Goal: Information Seeking & Learning: Learn about a topic

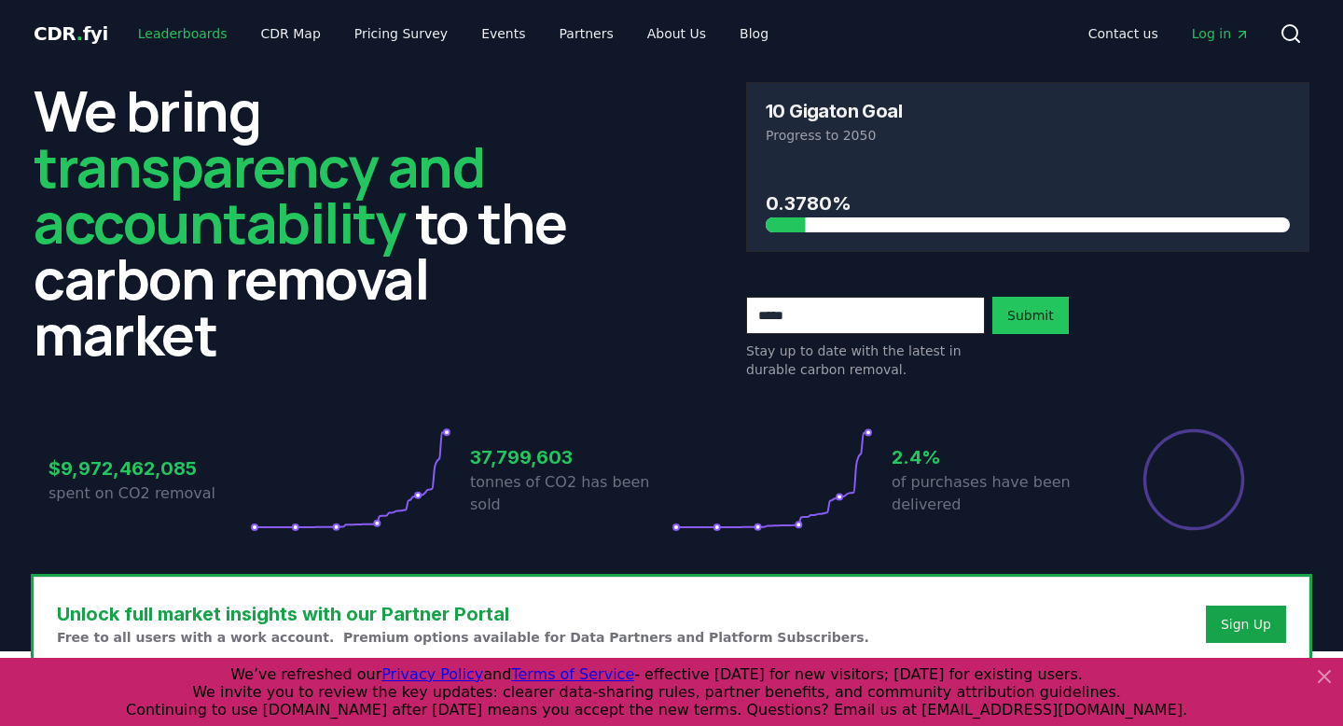
click at [202, 34] on link "Leaderboards" at bounding box center [182, 34] width 119 height 34
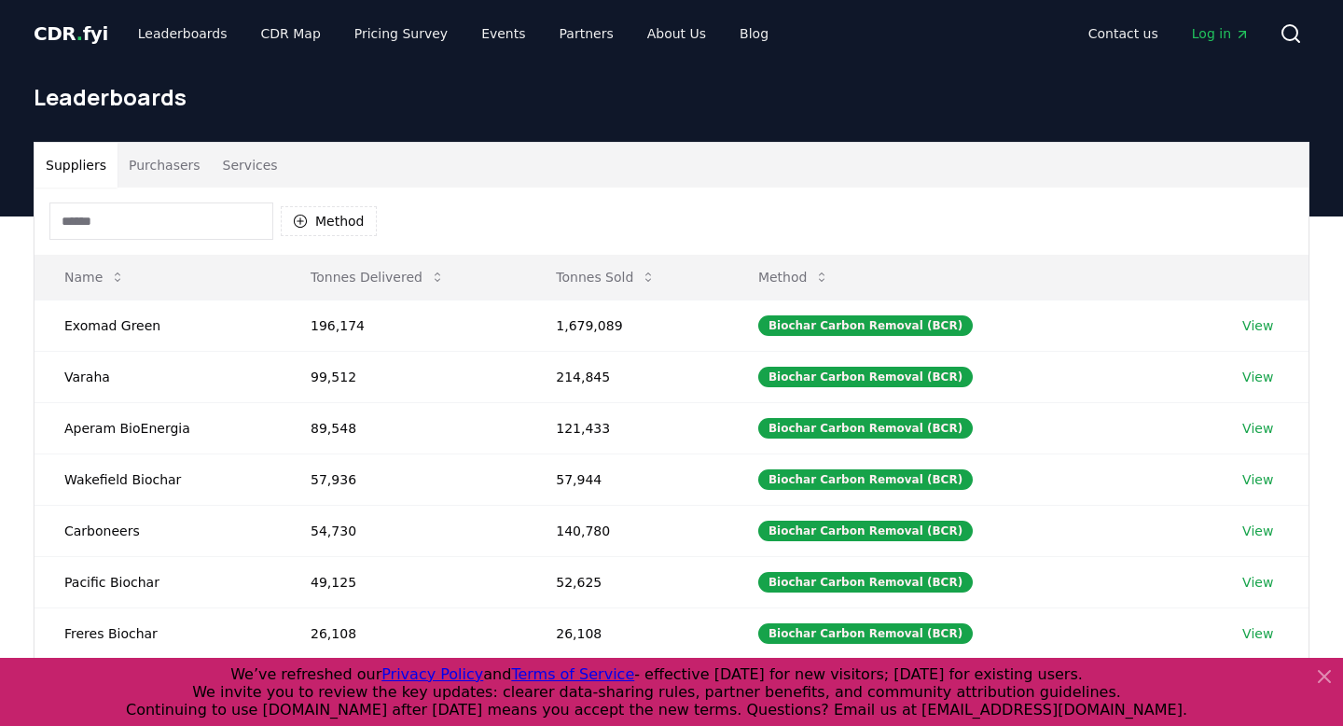
click at [161, 171] on button "Purchasers" at bounding box center [165, 165] width 94 height 45
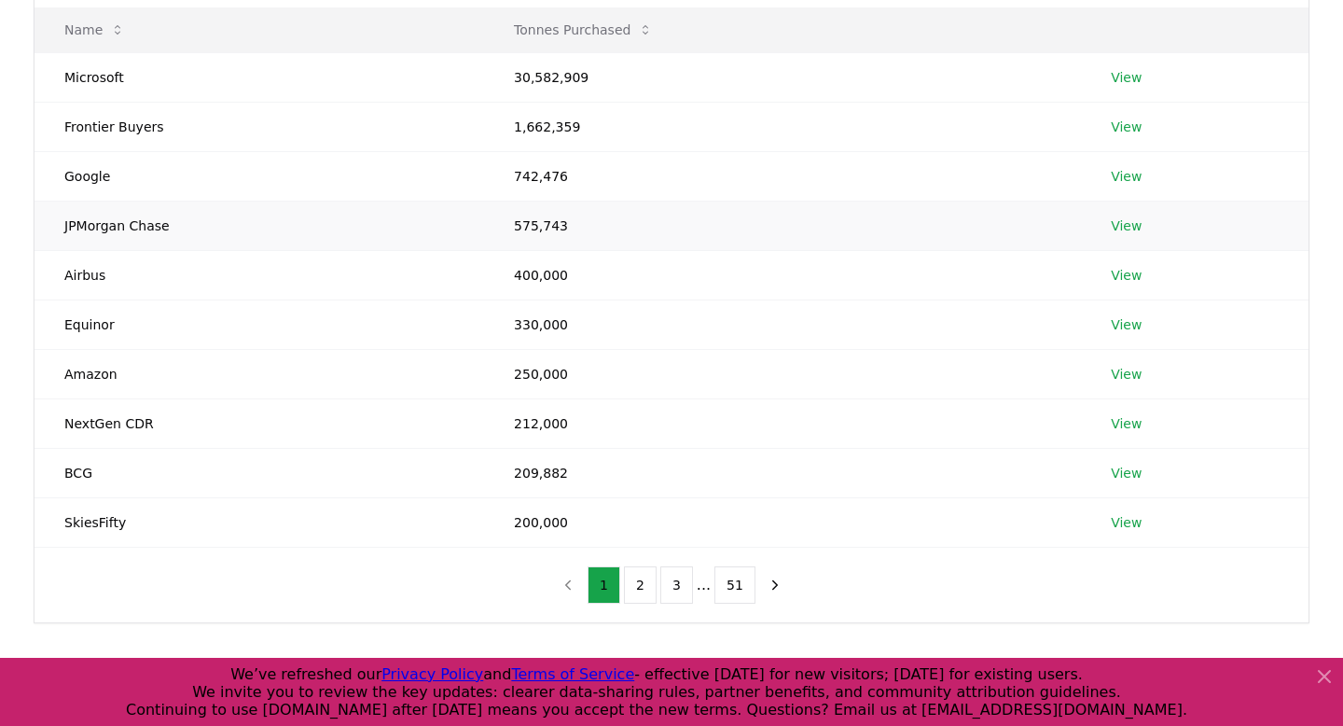
scroll to position [285, 0]
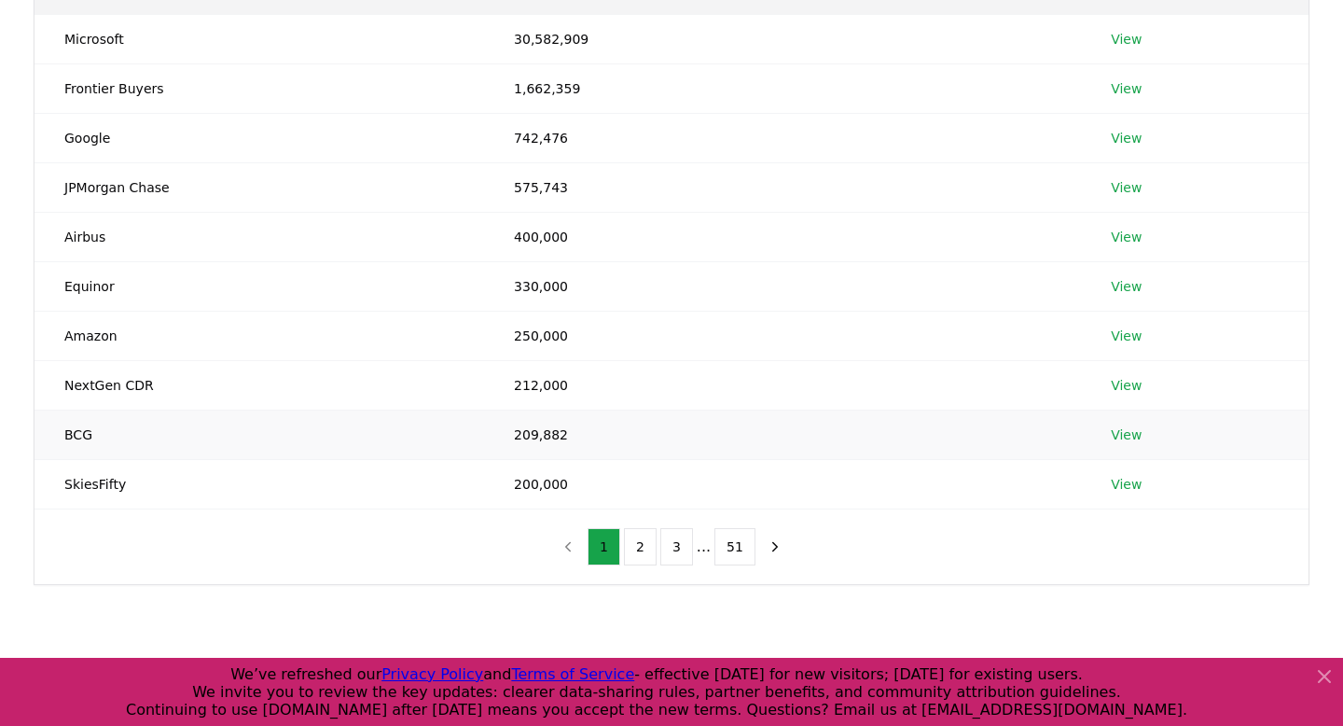
click at [539, 436] on td "209,882" at bounding box center [782, 434] width 597 height 49
click at [1123, 431] on link "View" at bounding box center [1126, 434] width 31 height 19
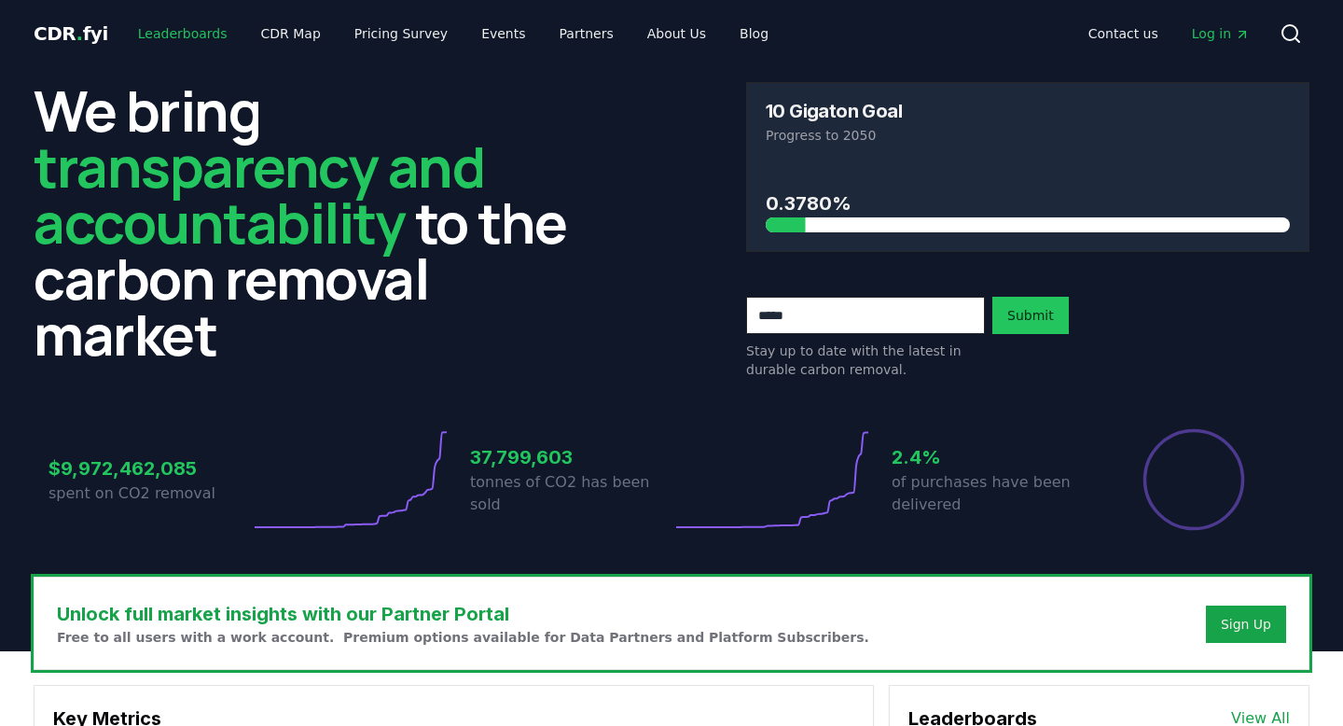
click at [143, 43] on link "Leaderboards" at bounding box center [182, 34] width 119 height 34
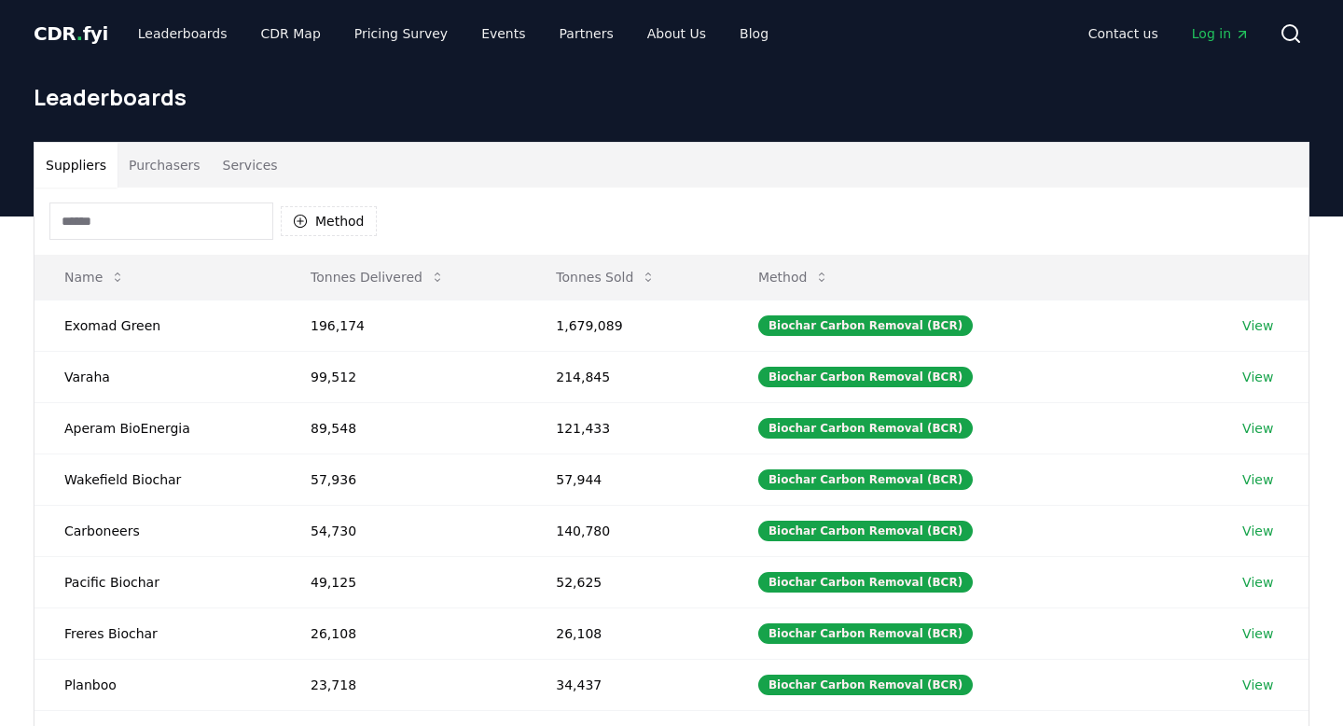
click at [174, 163] on button "Purchasers" at bounding box center [165, 165] width 94 height 45
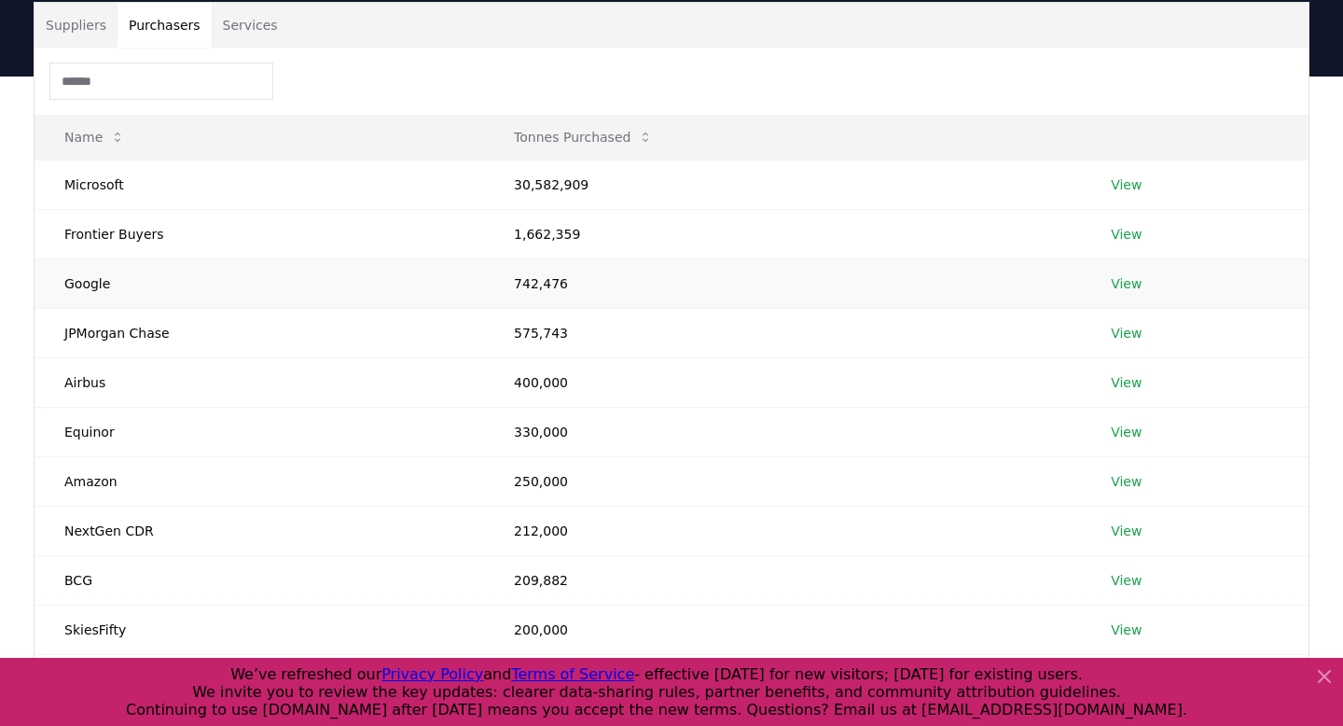
scroll to position [152, 0]
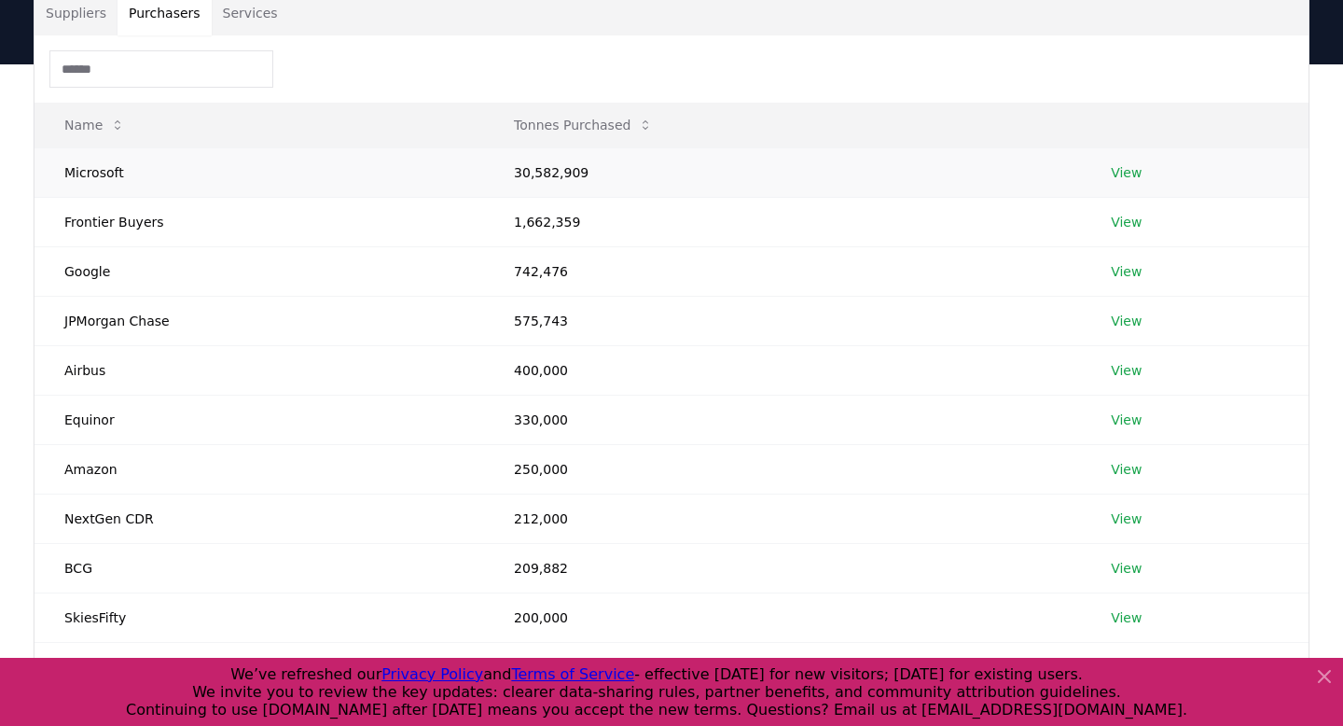
click at [1123, 175] on link "View" at bounding box center [1126, 172] width 31 height 19
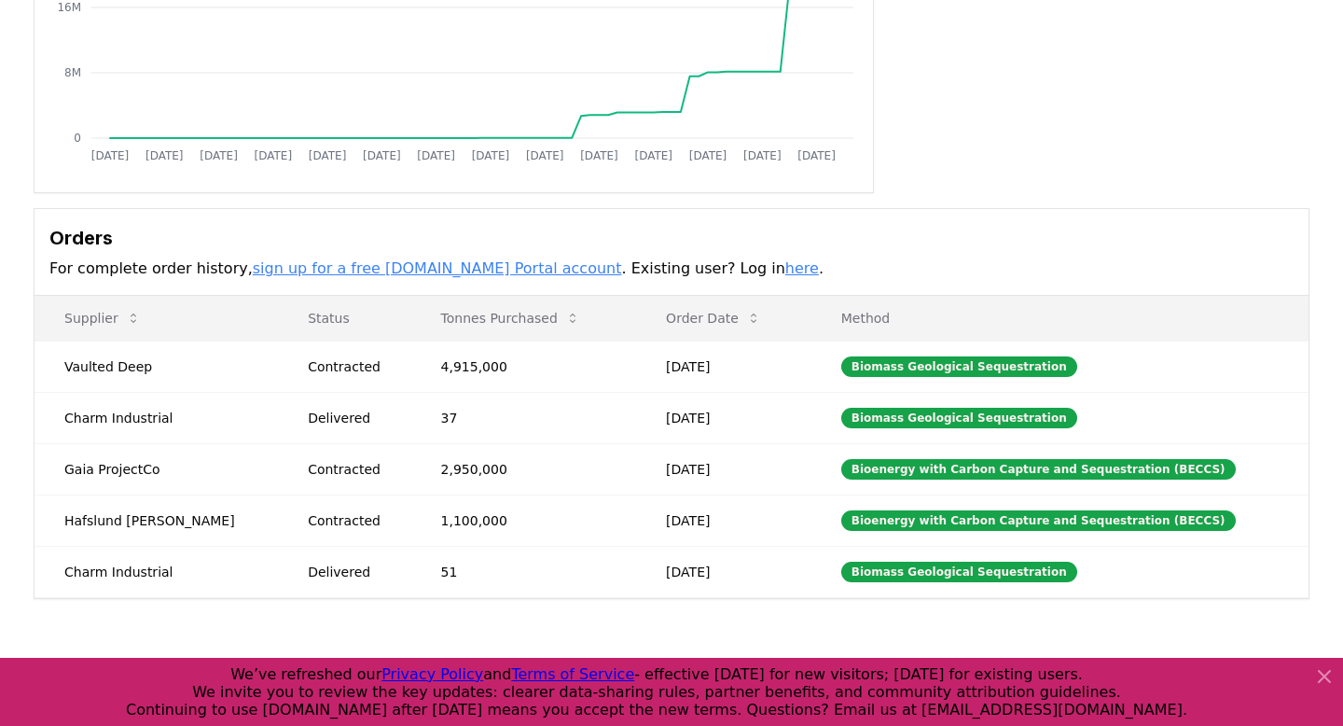
scroll to position [347, 0]
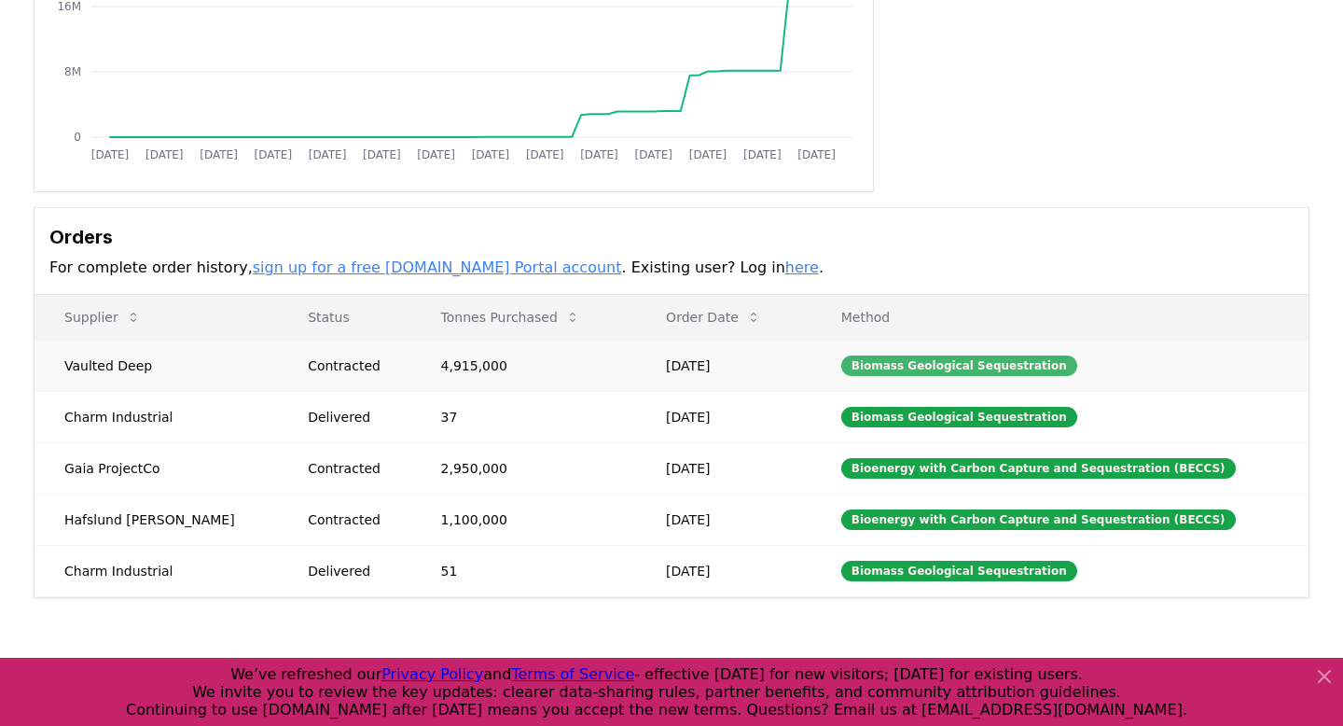
click at [911, 367] on div "Biomass Geological Sequestration" at bounding box center [959, 365] width 236 height 21
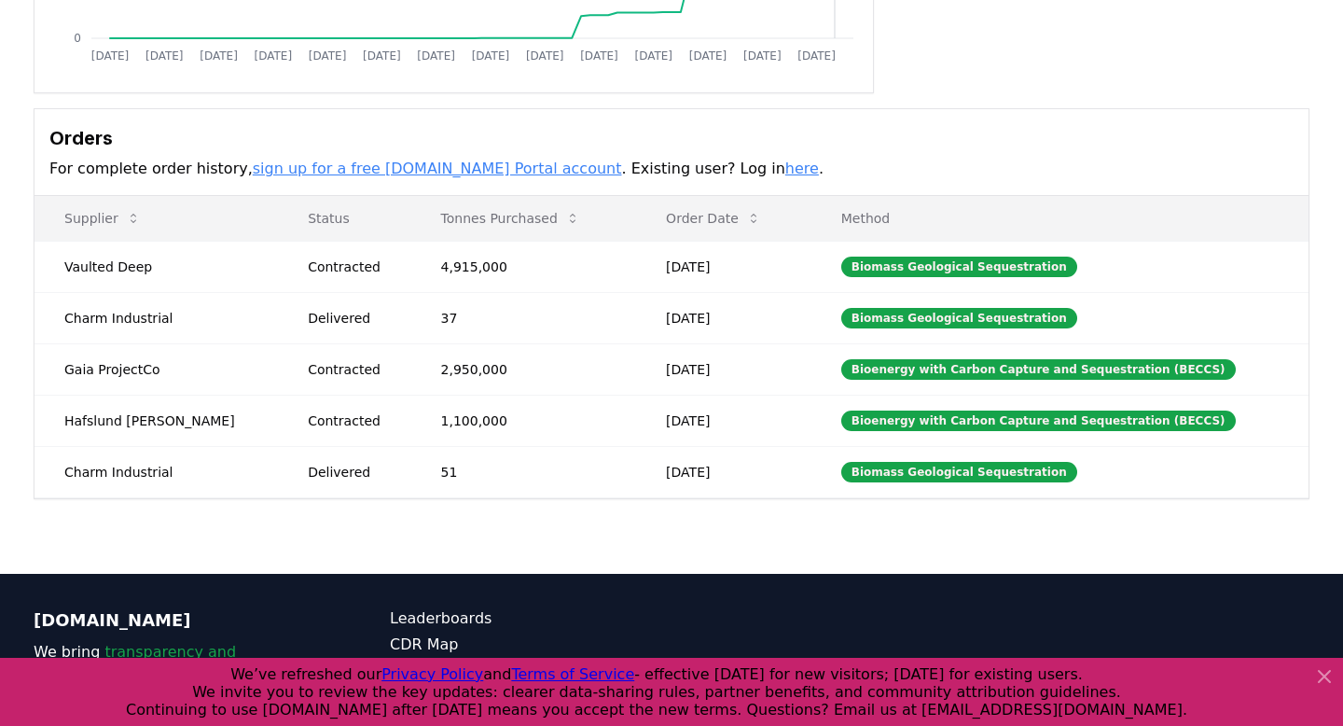
scroll to position [451, 0]
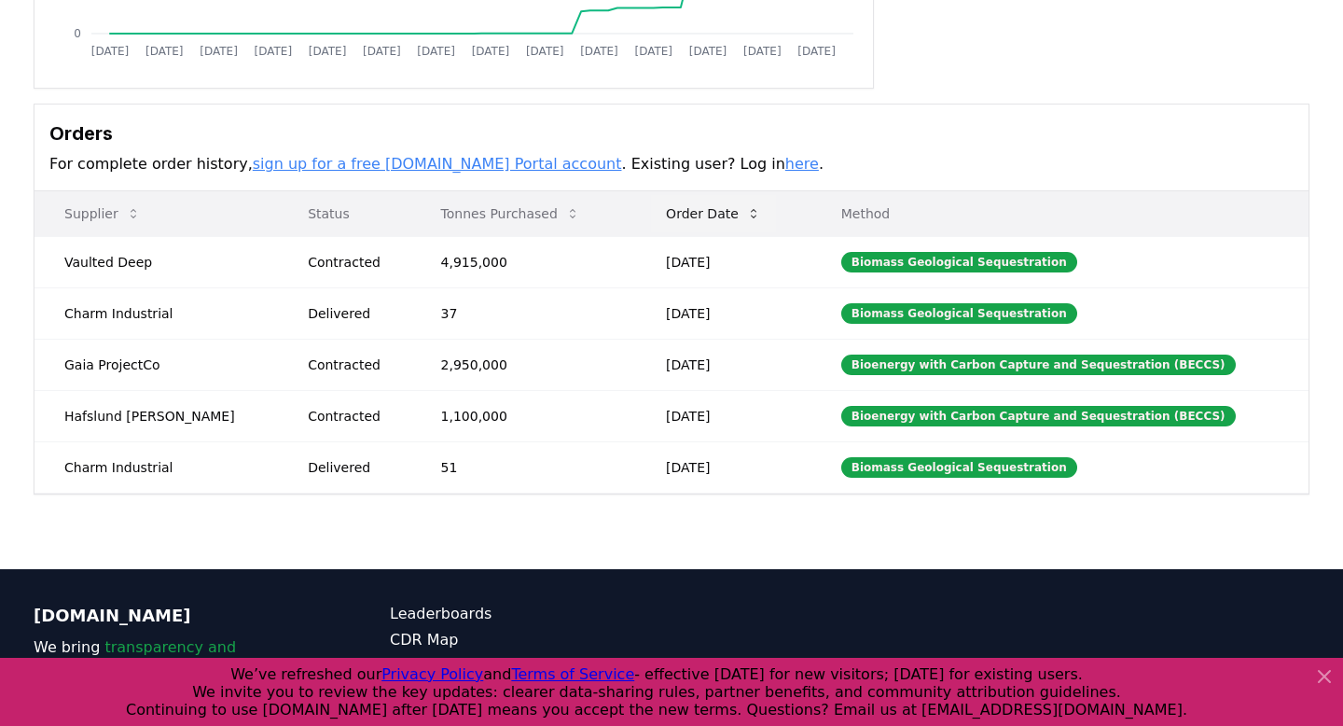
click at [746, 218] on icon at bounding box center [753, 213] width 15 height 15
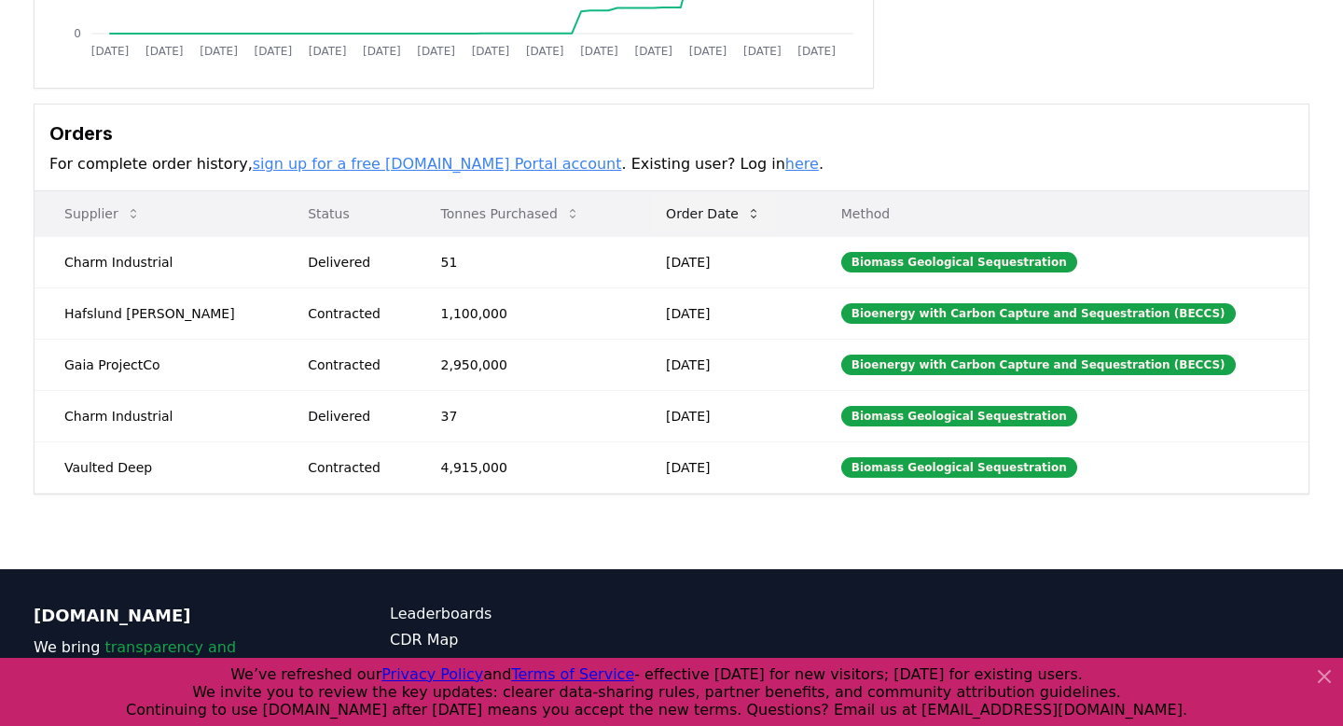
click at [746, 218] on icon at bounding box center [753, 213] width 15 height 15
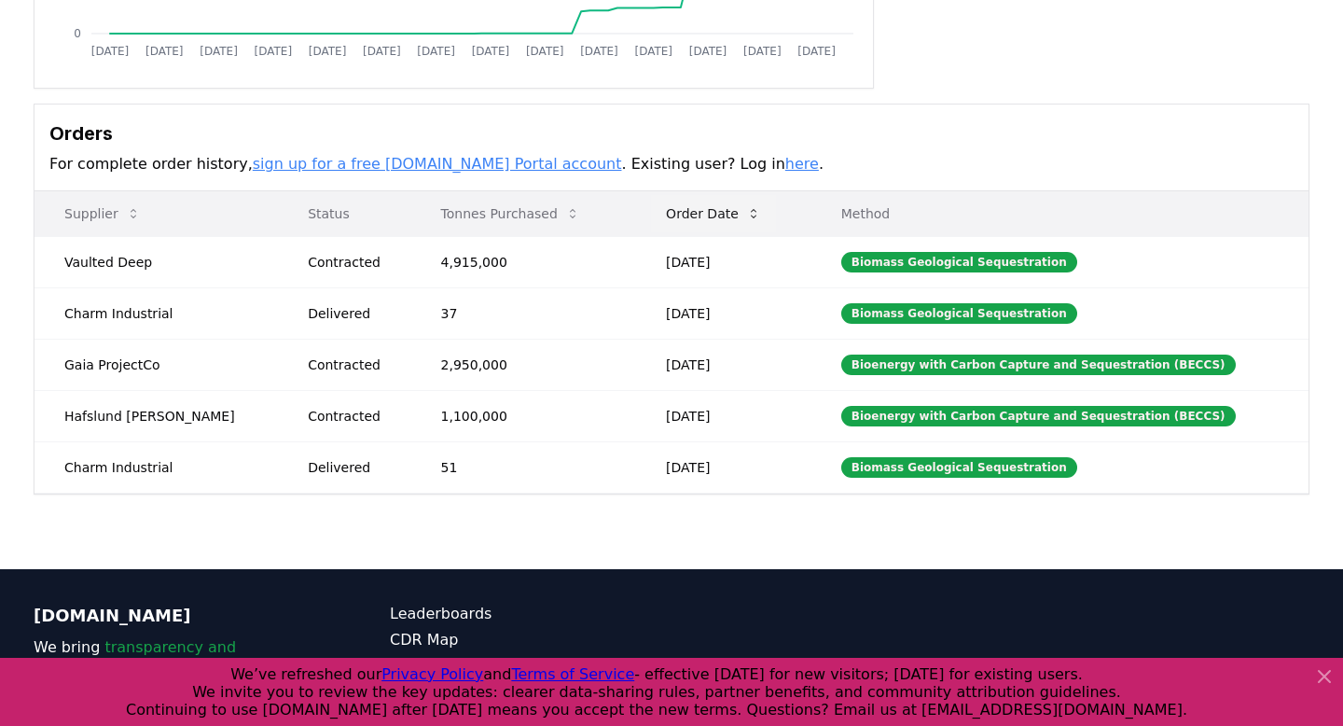
click at [746, 218] on icon at bounding box center [753, 213] width 15 height 15
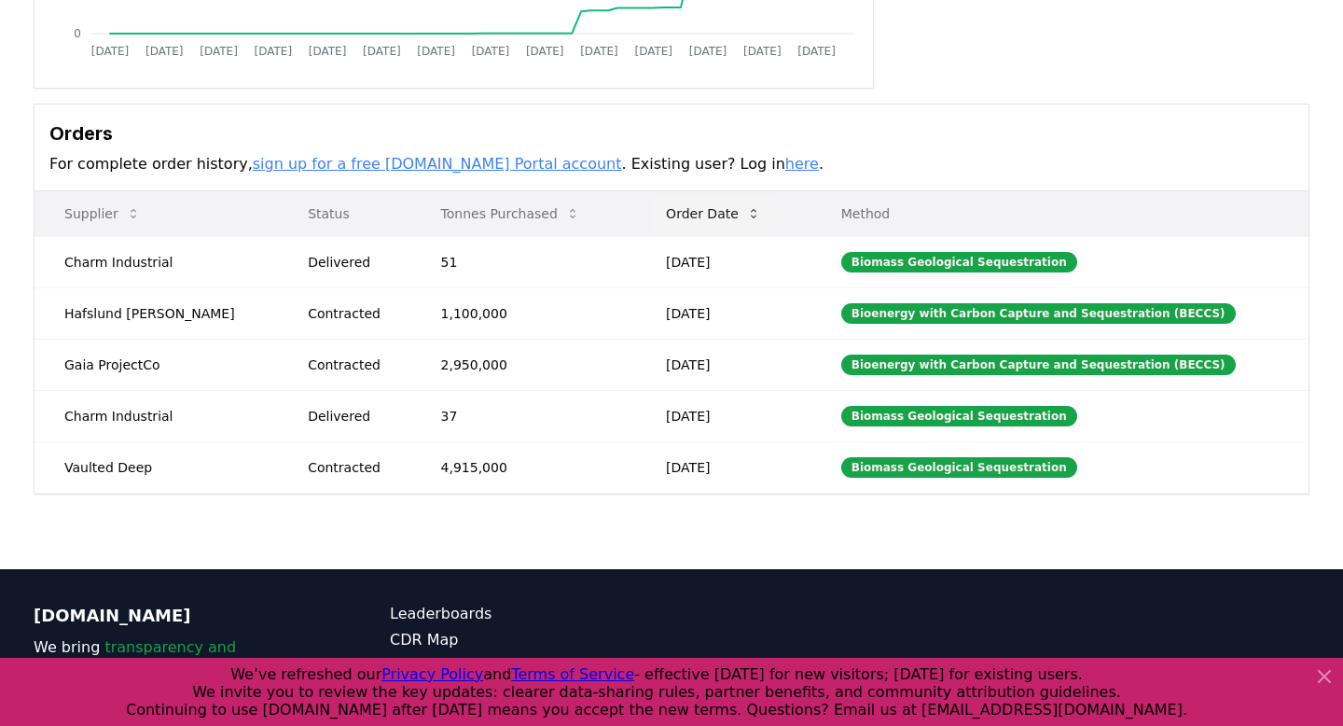
click at [746, 218] on icon at bounding box center [753, 213] width 15 height 15
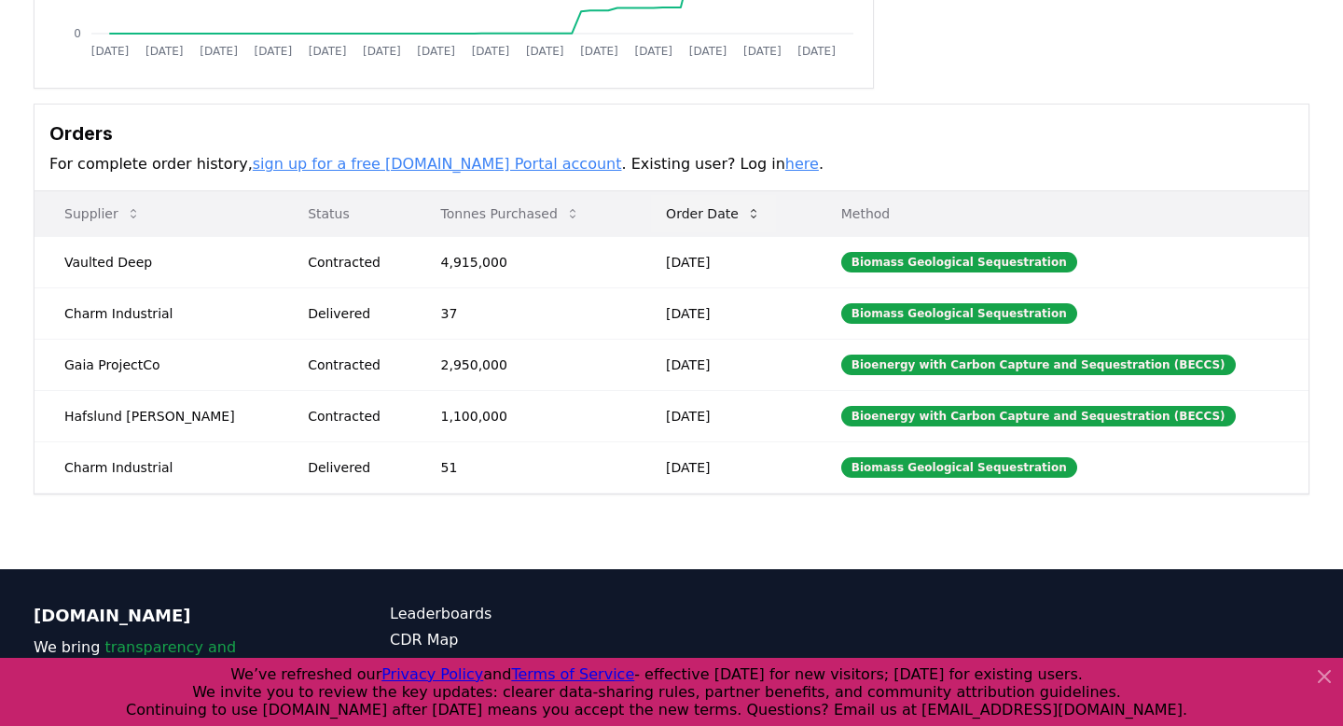
click at [746, 218] on icon at bounding box center [753, 213] width 15 height 15
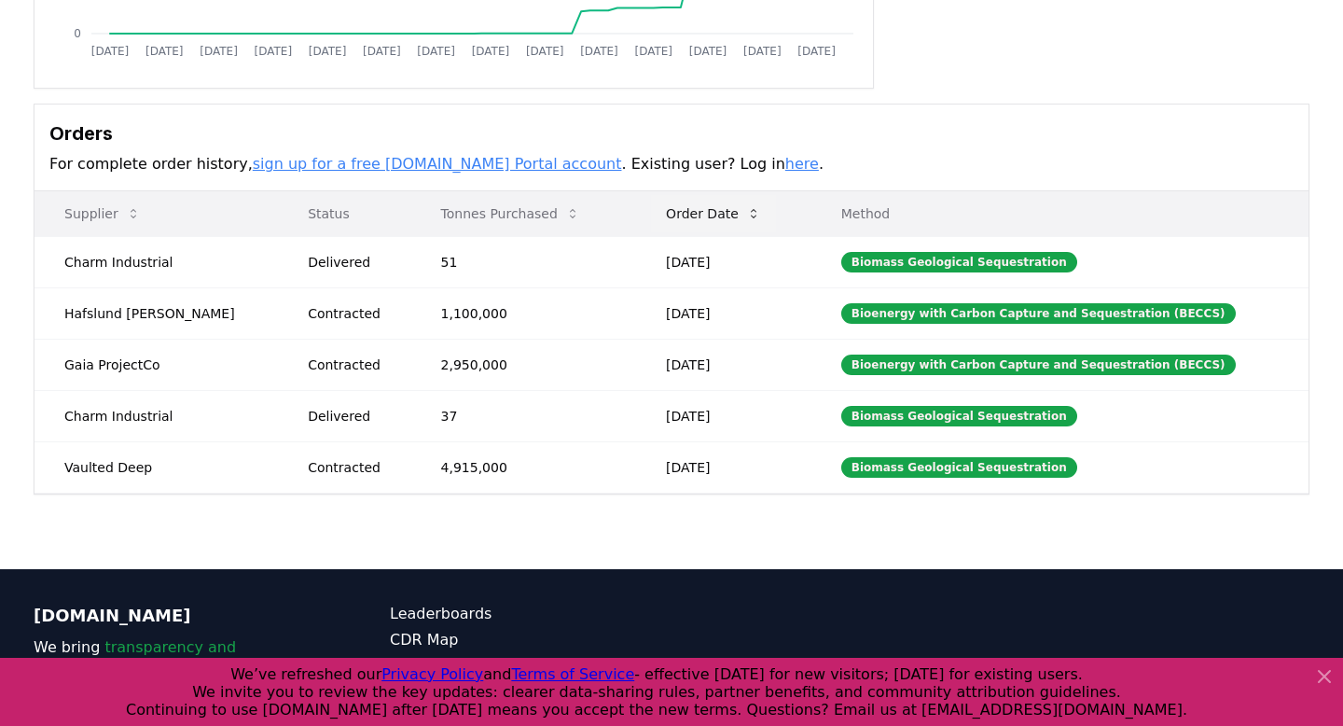
click at [746, 218] on icon at bounding box center [753, 213] width 15 height 15
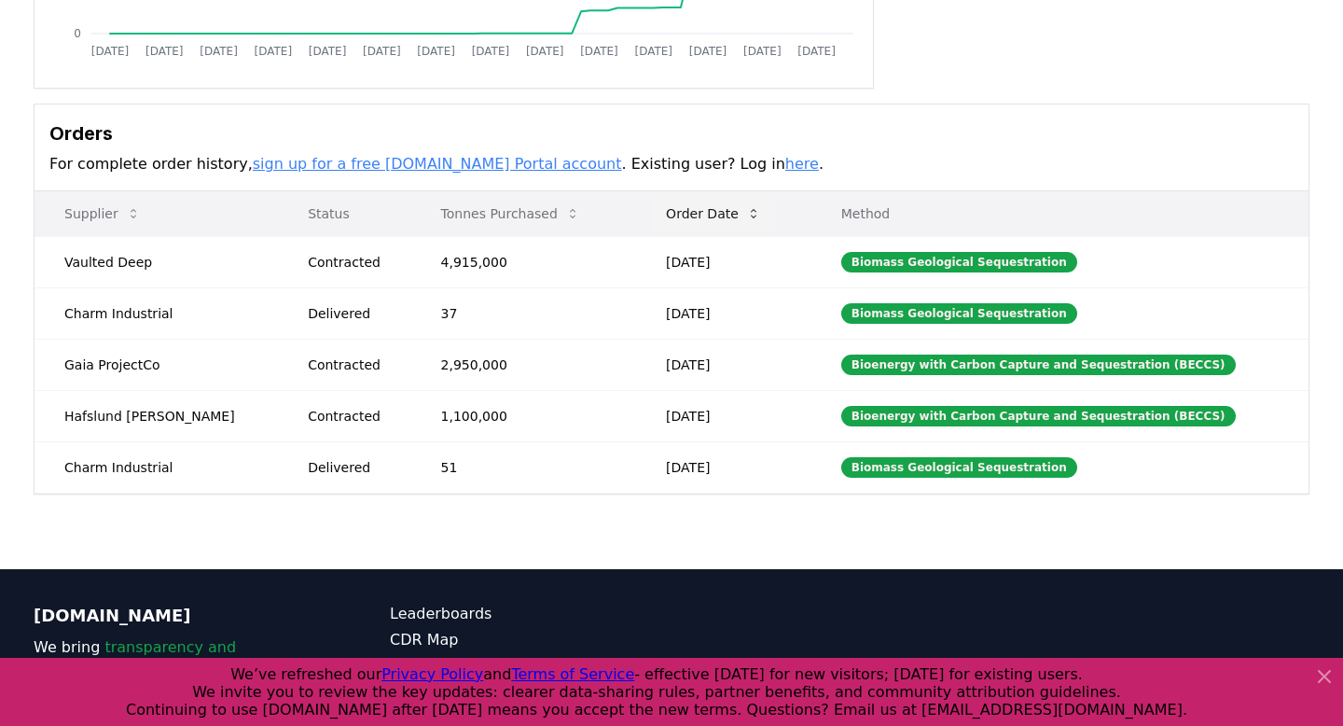
click at [746, 218] on icon at bounding box center [753, 213] width 15 height 15
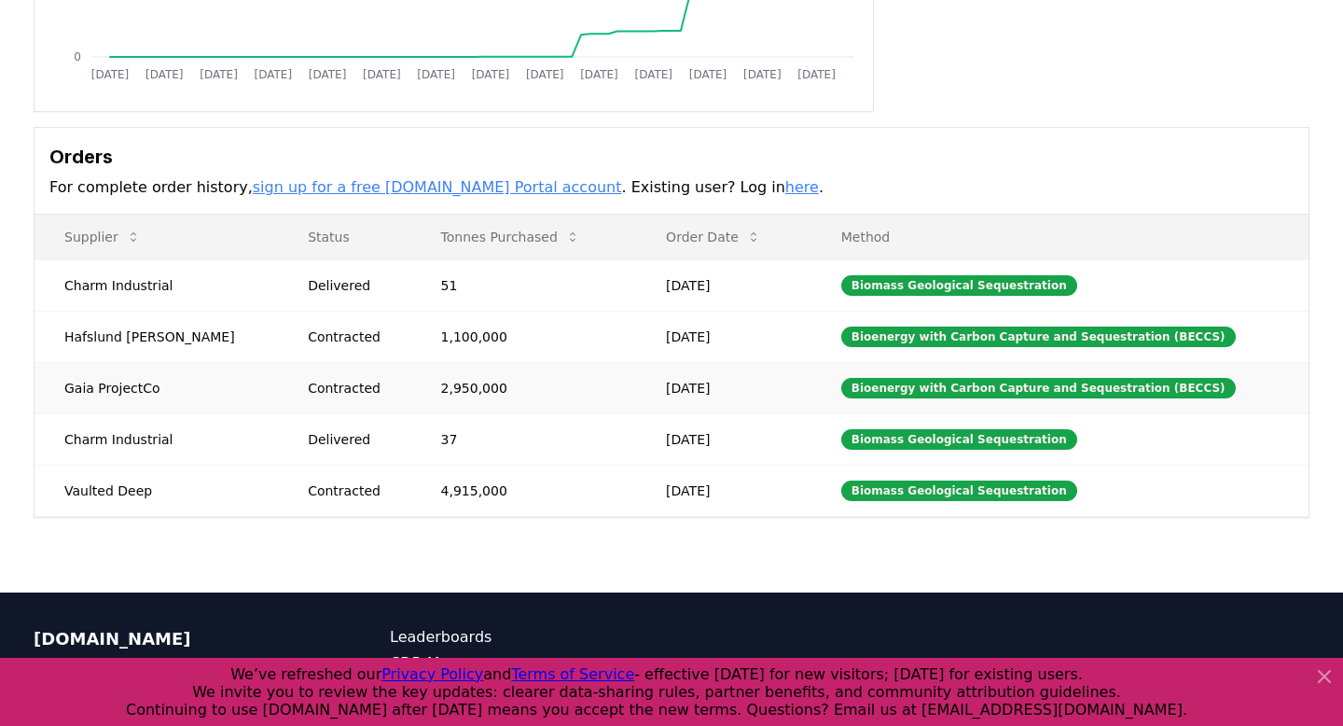
scroll to position [425, 0]
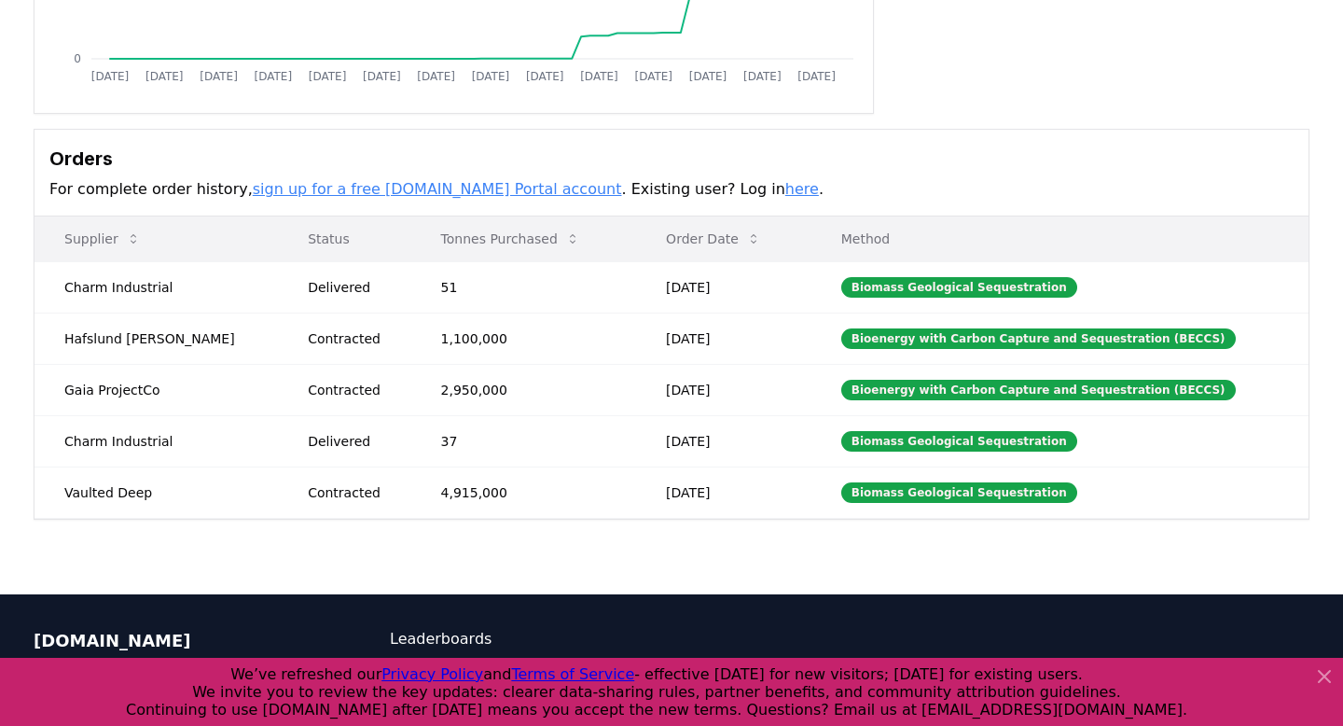
click at [907, 251] on th "Method" at bounding box center [1060, 238] width 497 height 45
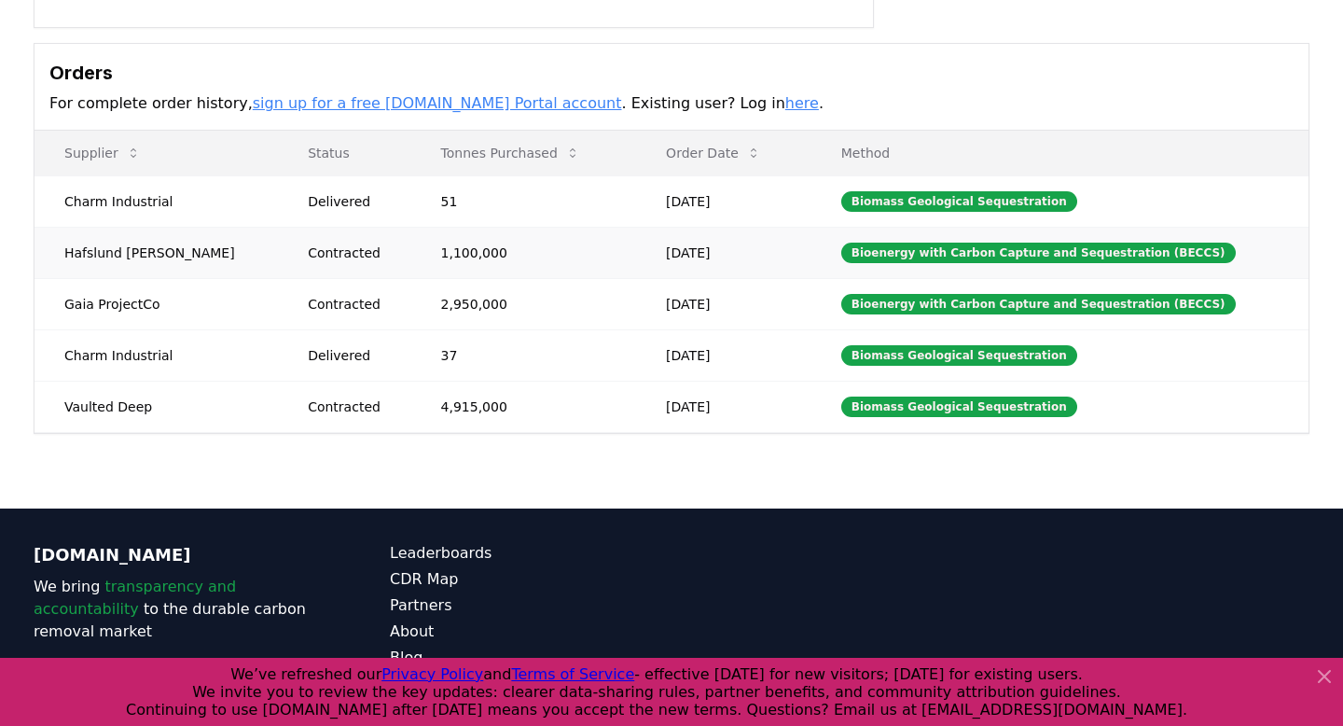
scroll to position [505, 0]
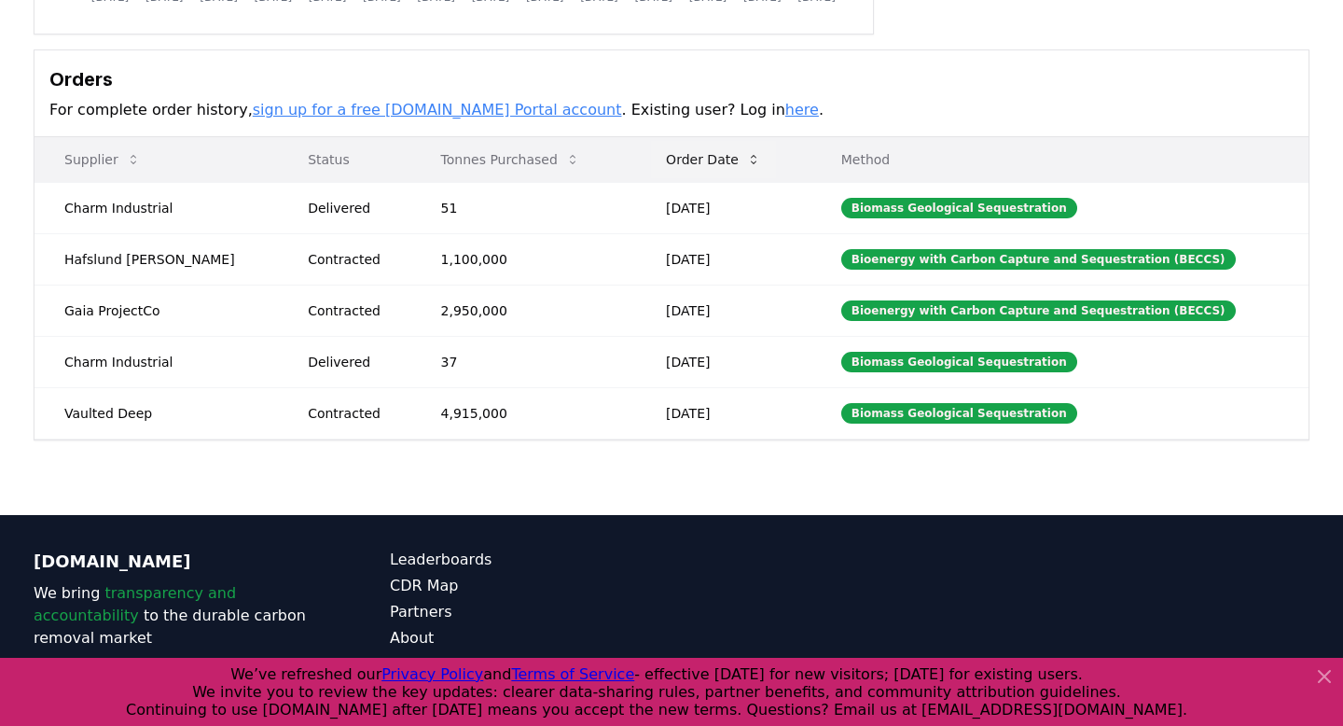
click at [751, 155] on icon at bounding box center [754, 159] width 6 height 9
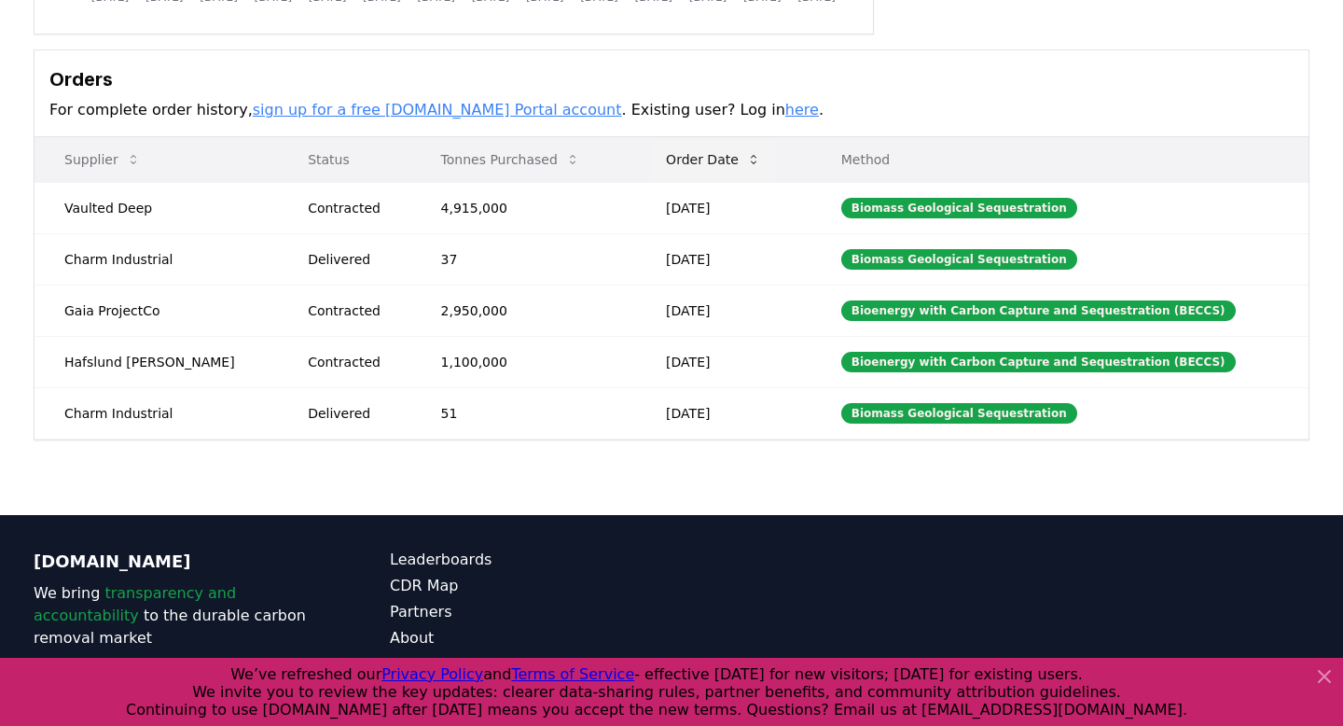
click at [751, 155] on icon at bounding box center [754, 159] width 6 height 9
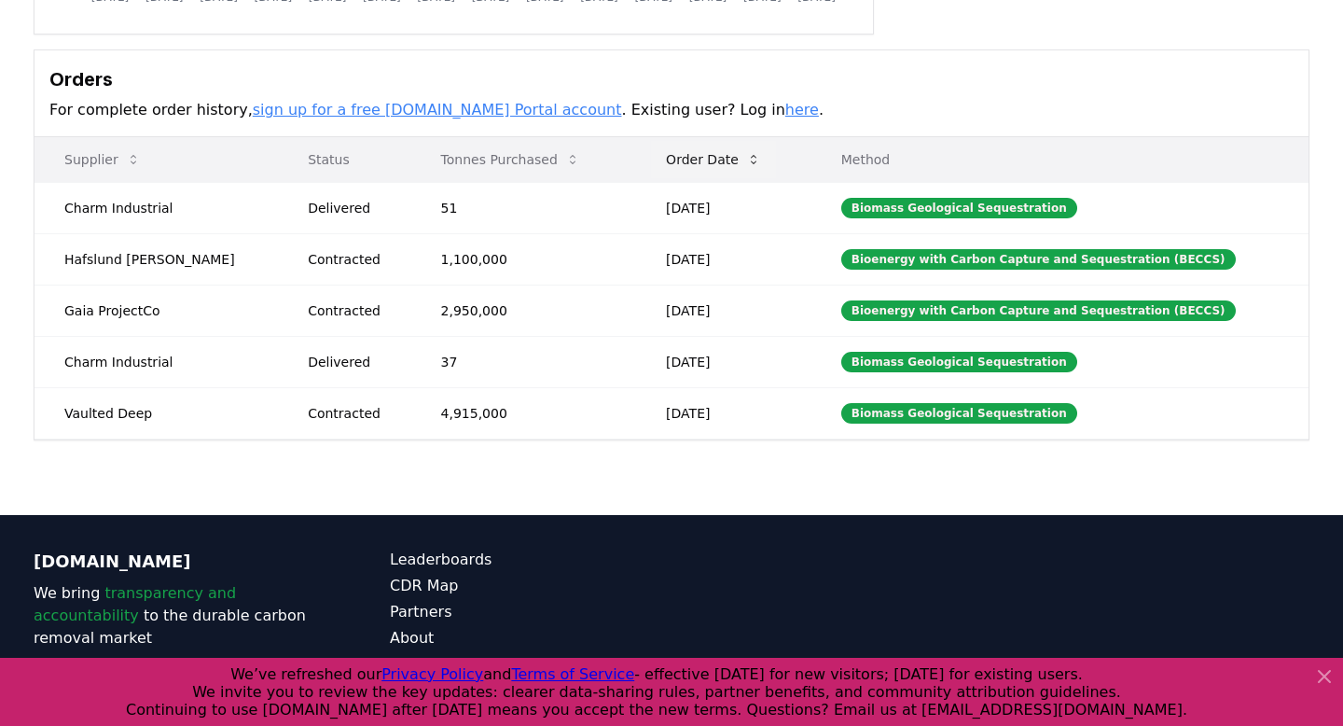
click at [751, 155] on icon at bounding box center [754, 159] width 6 height 9
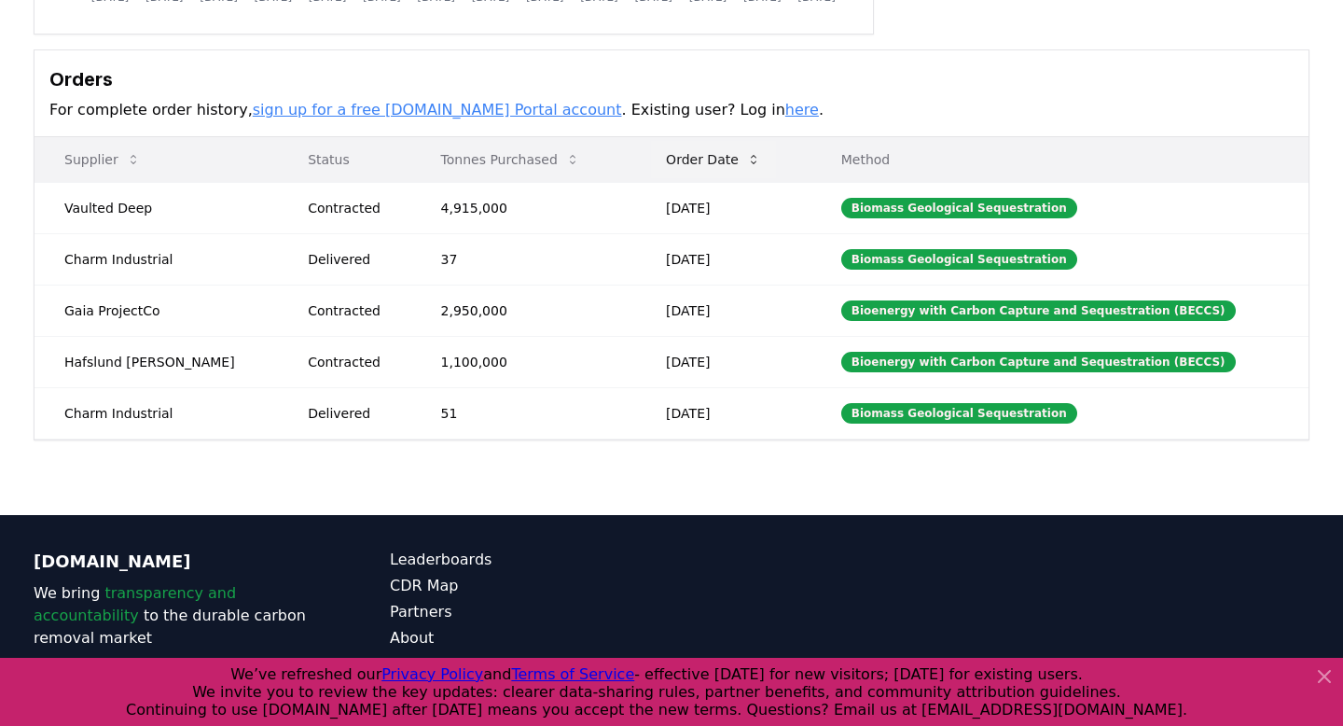
click at [751, 155] on icon at bounding box center [754, 159] width 6 height 9
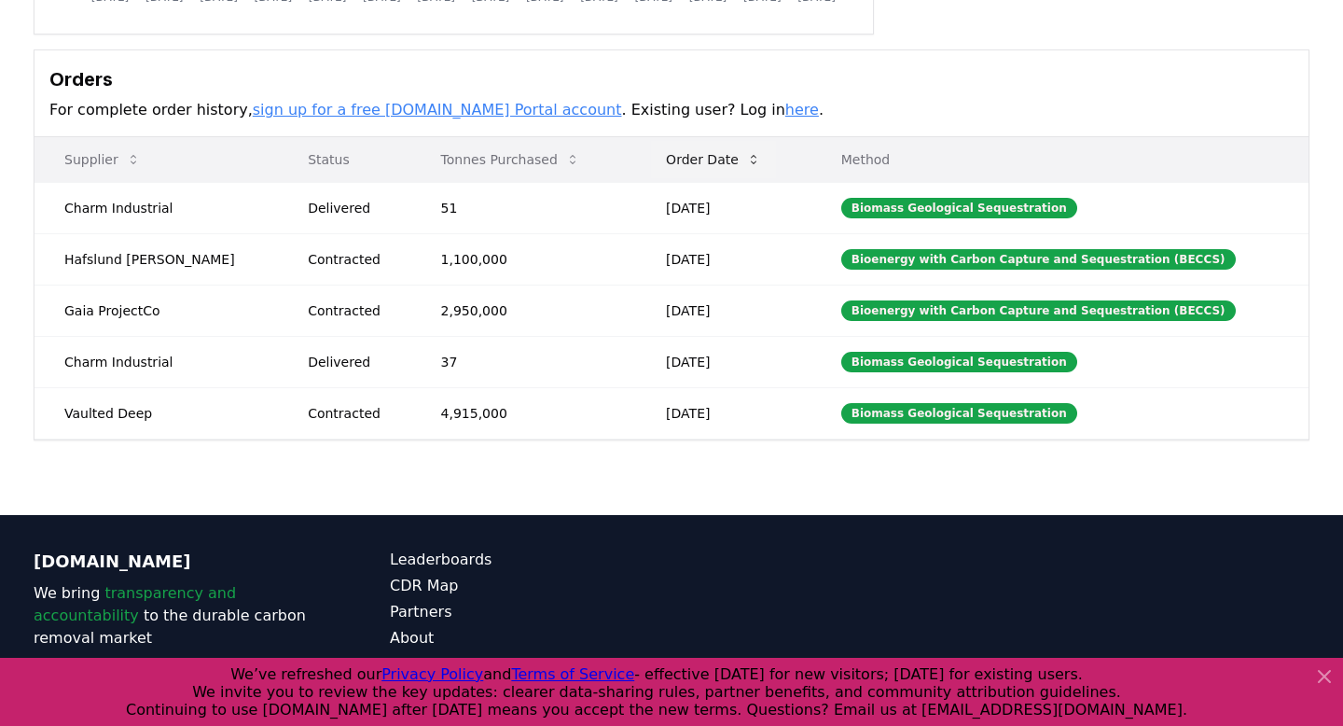
click at [751, 155] on icon at bounding box center [754, 159] width 6 height 9
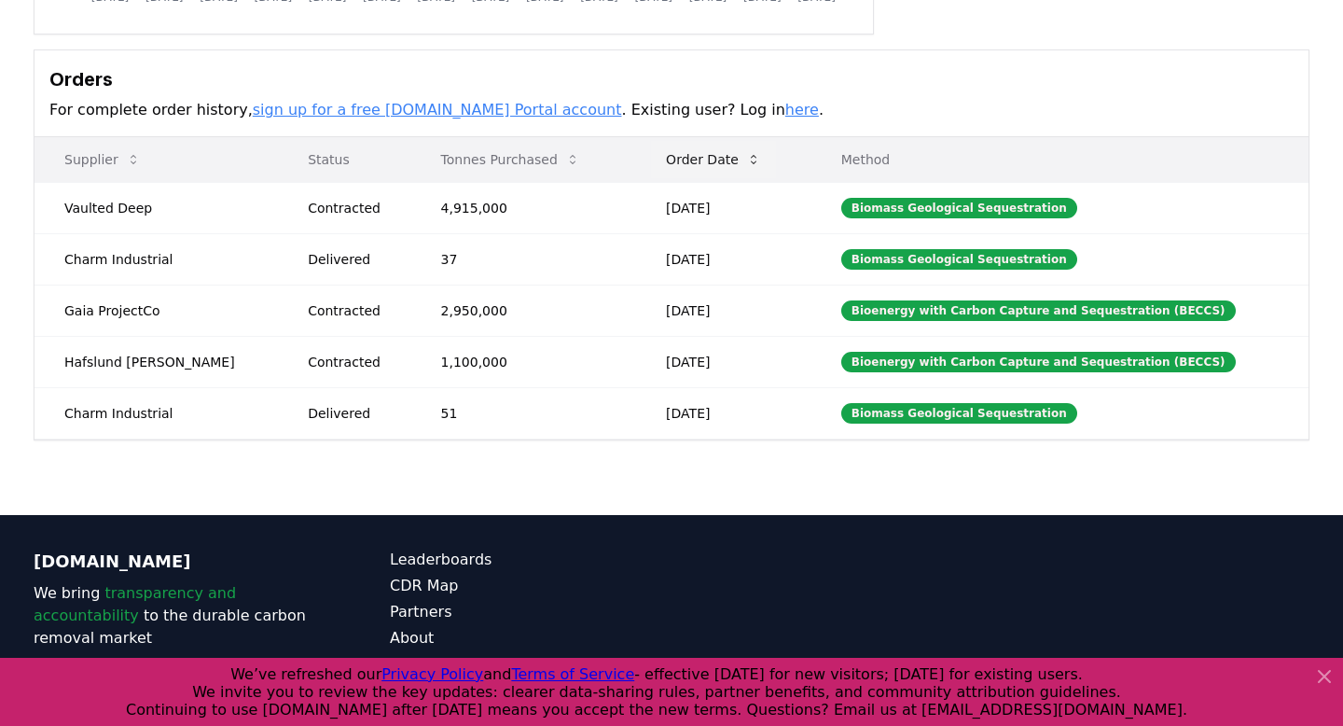
click at [751, 155] on icon at bounding box center [754, 159] width 6 height 9
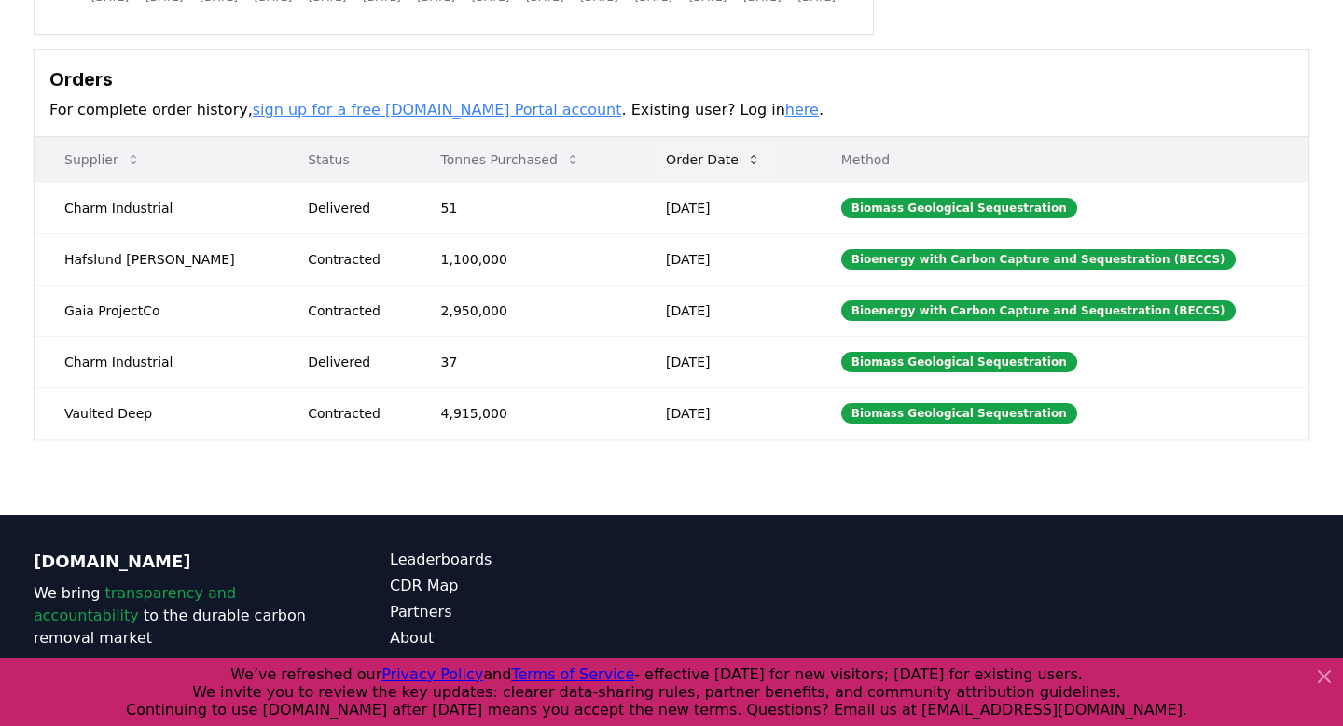
click at [751, 155] on icon at bounding box center [754, 159] width 6 height 9
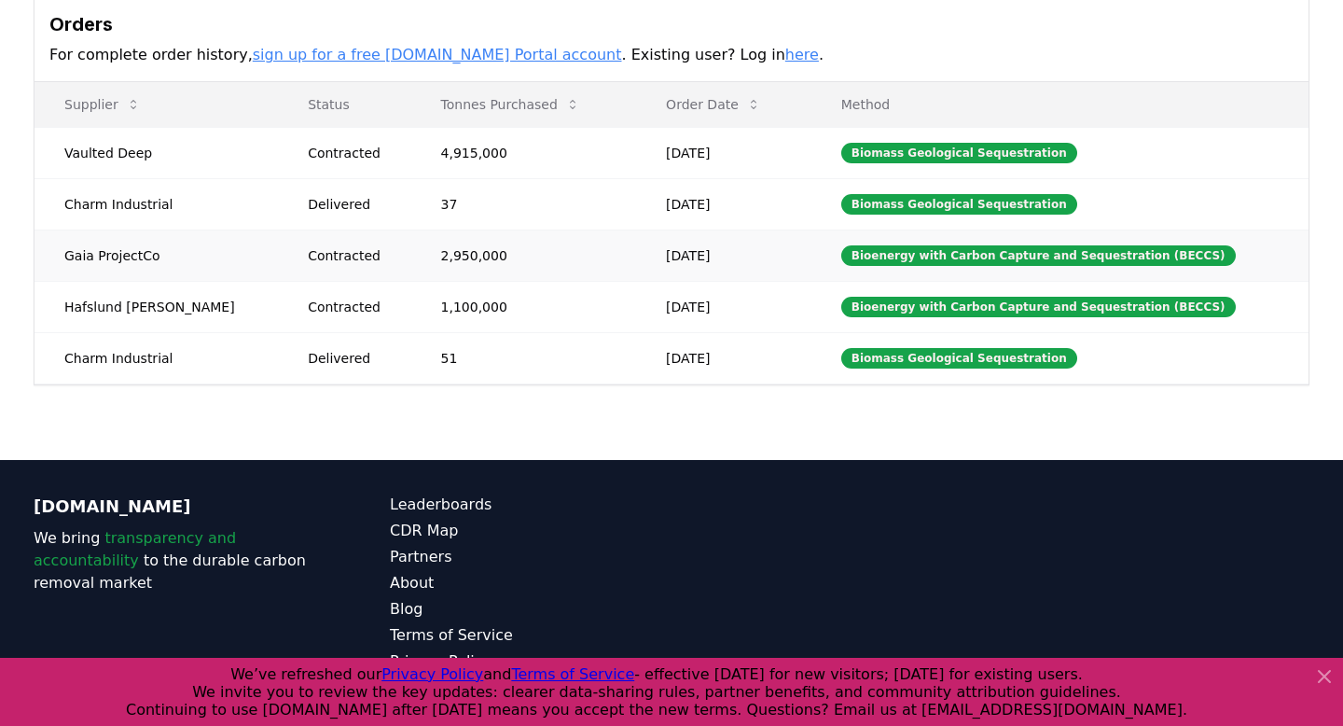
scroll to position [561, 0]
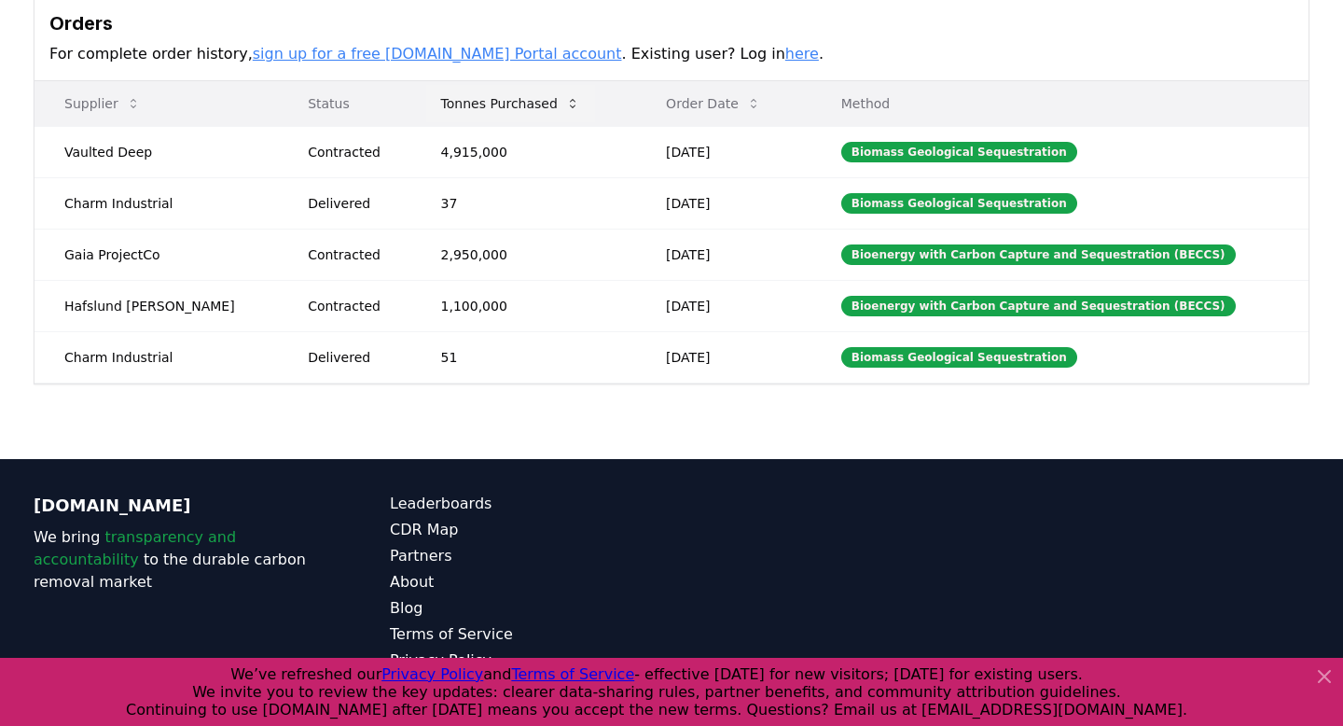
click at [565, 107] on icon at bounding box center [572, 103] width 15 height 15
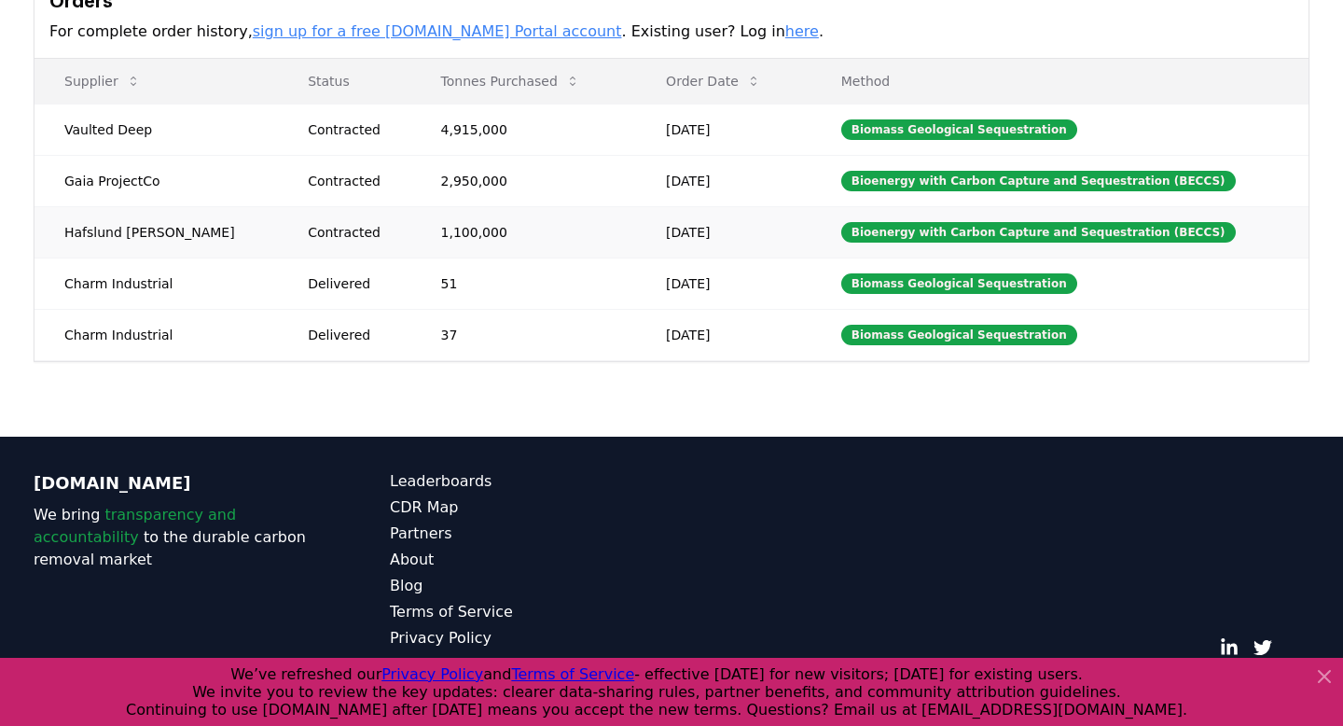
scroll to position [591, 0]
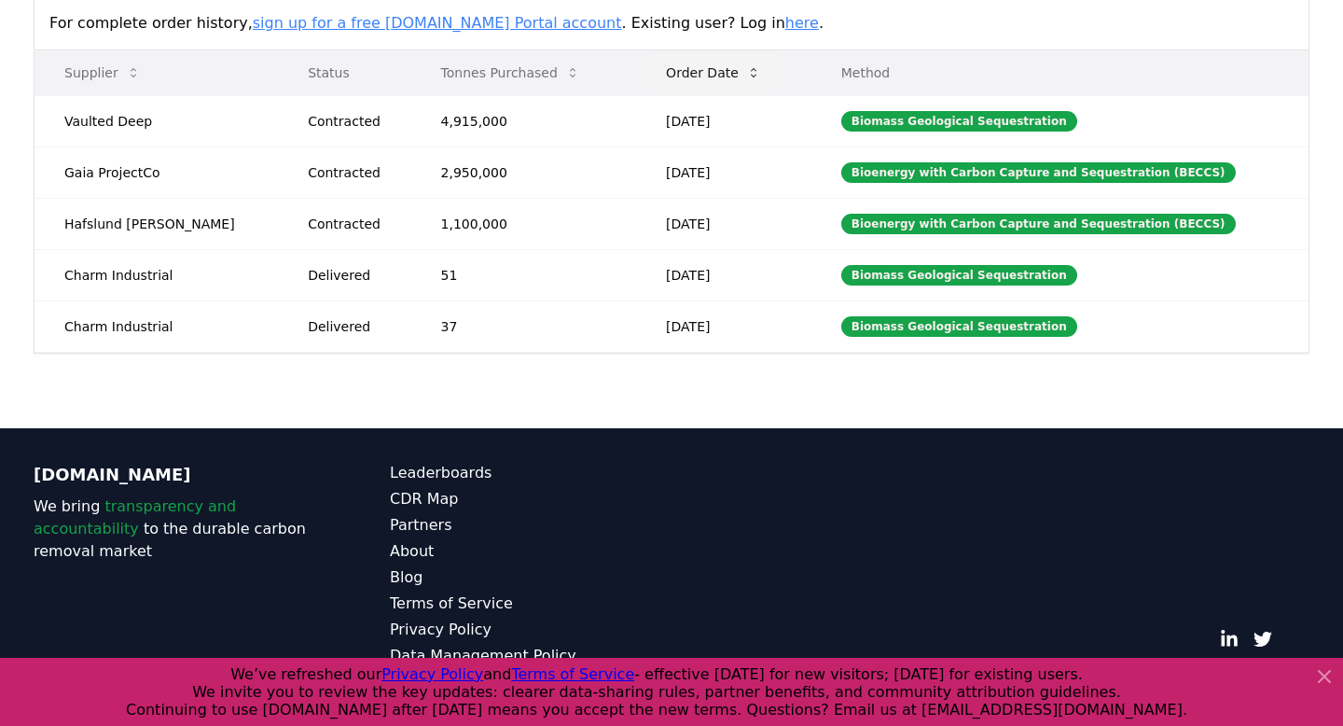
click at [746, 76] on icon at bounding box center [753, 72] width 15 height 15
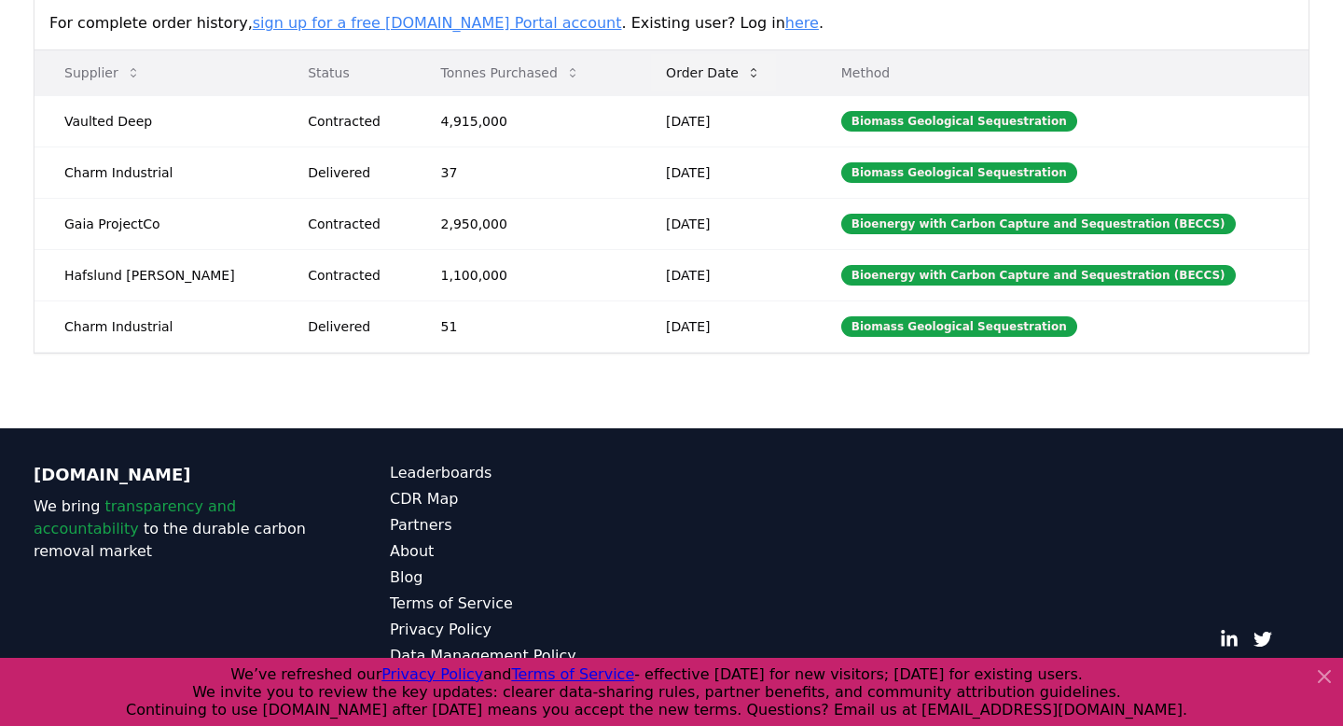
click at [746, 76] on icon at bounding box center [753, 72] width 15 height 15
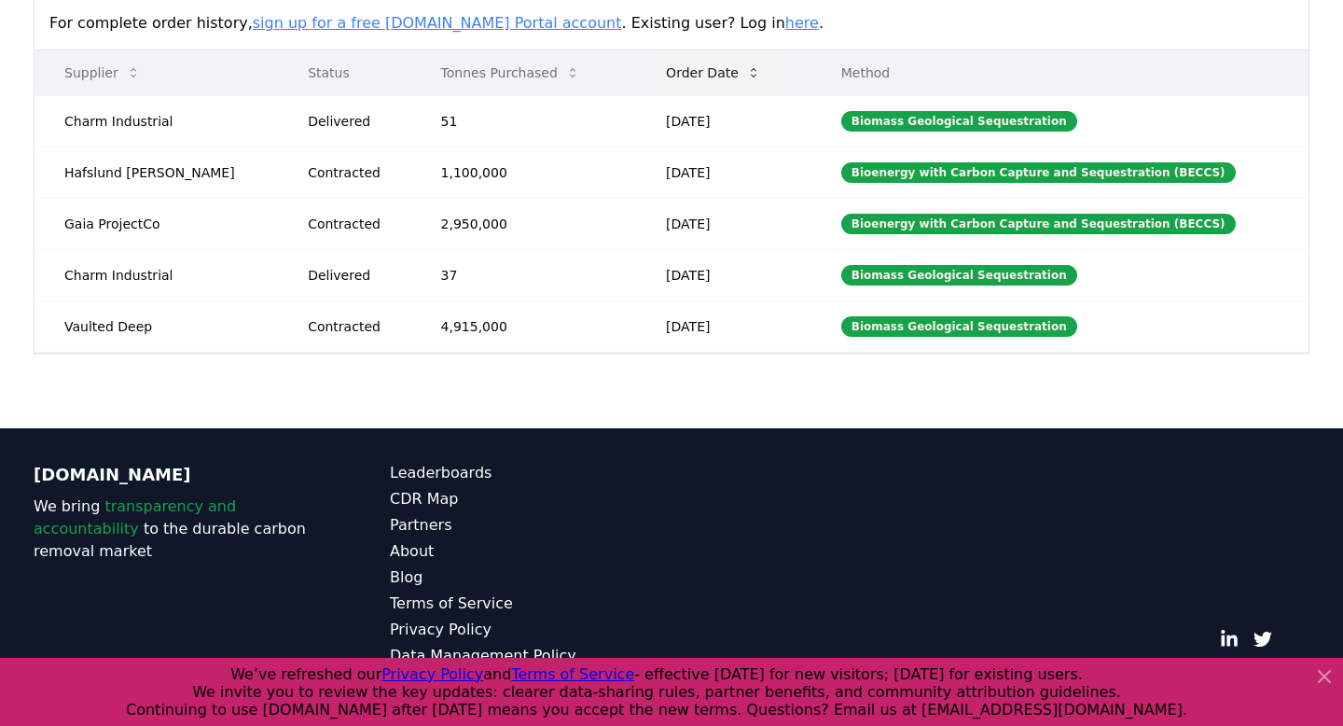
click at [746, 76] on icon at bounding box center [753, 72] width 15 height 15
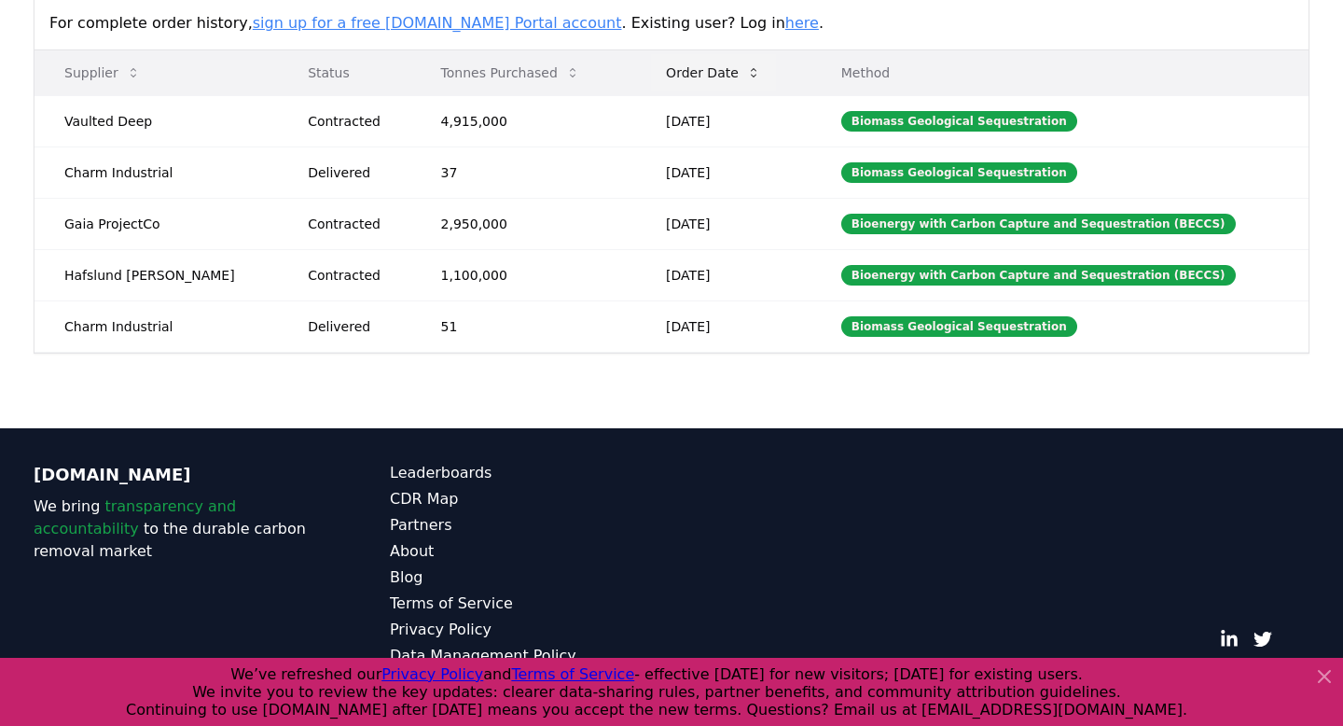
click at [746, 76] on icon at bounding box center [753, 72] width 15 height 15
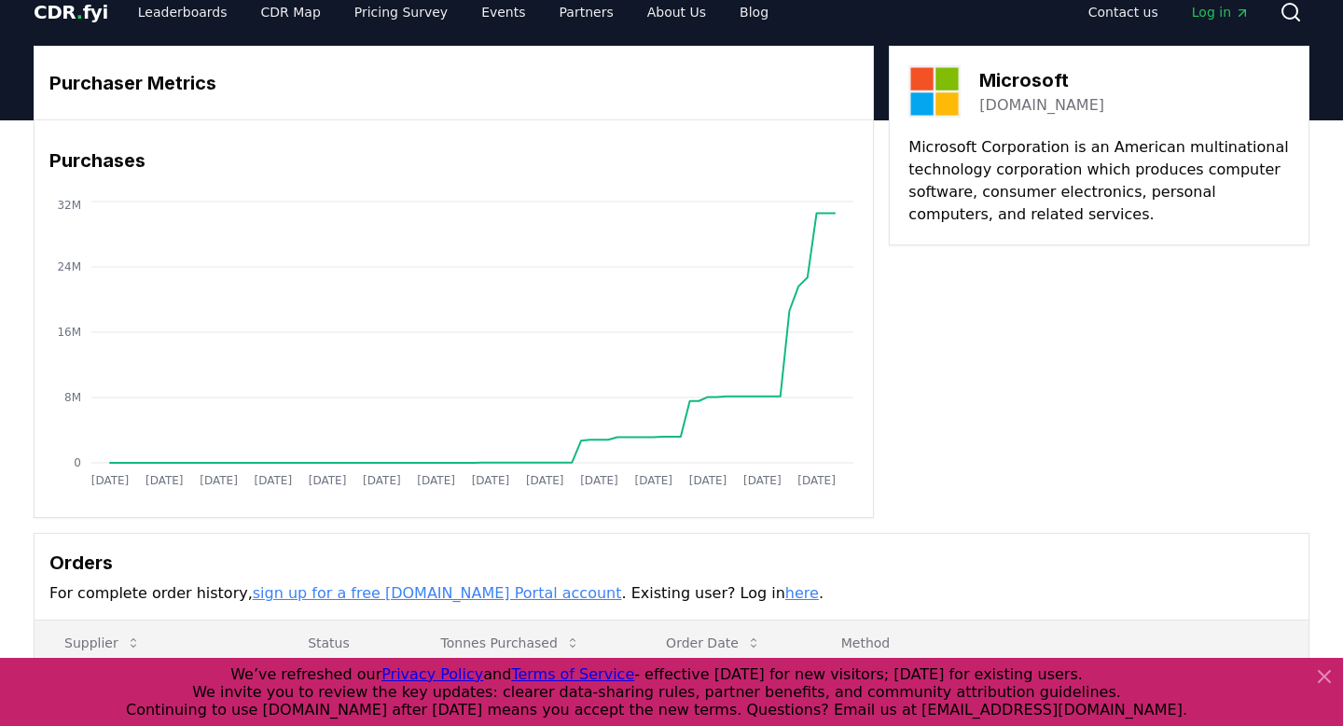
scroll to position [0, 0]
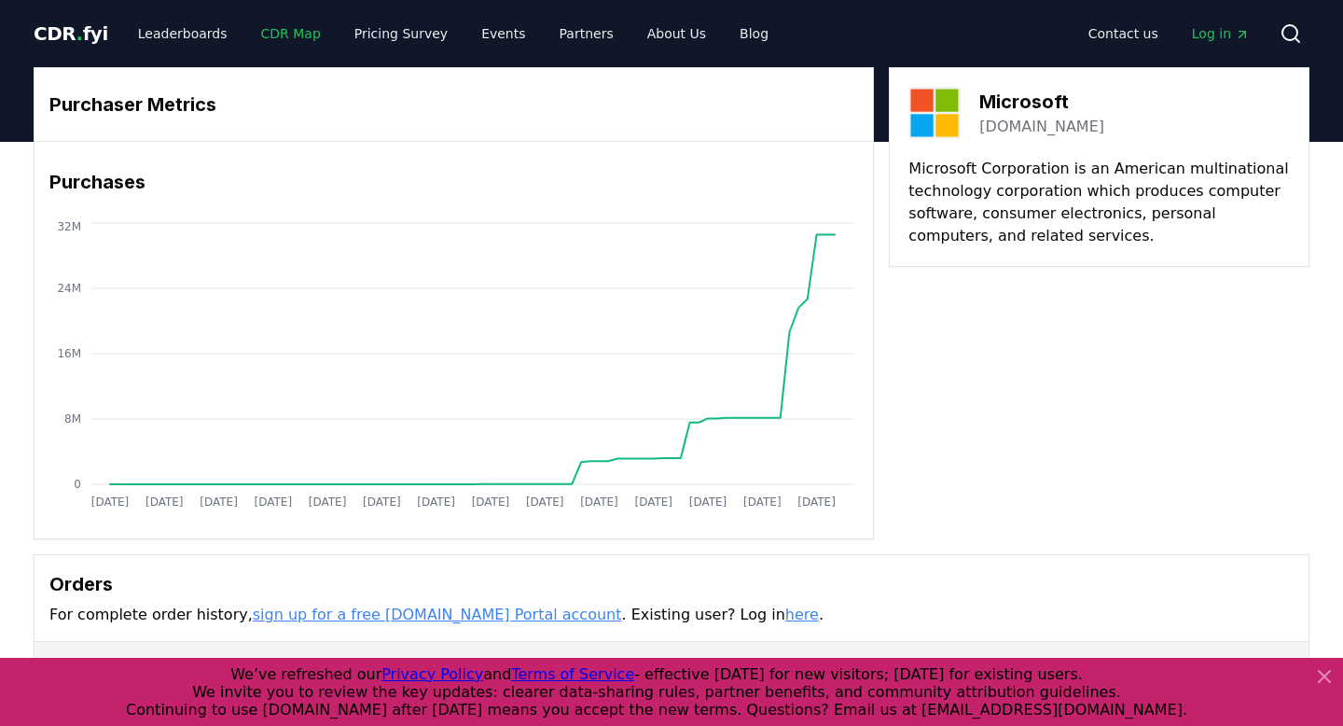
click at [292, 32] on link "CDR Map" at bounding box center [291, 34] width 90 height 34
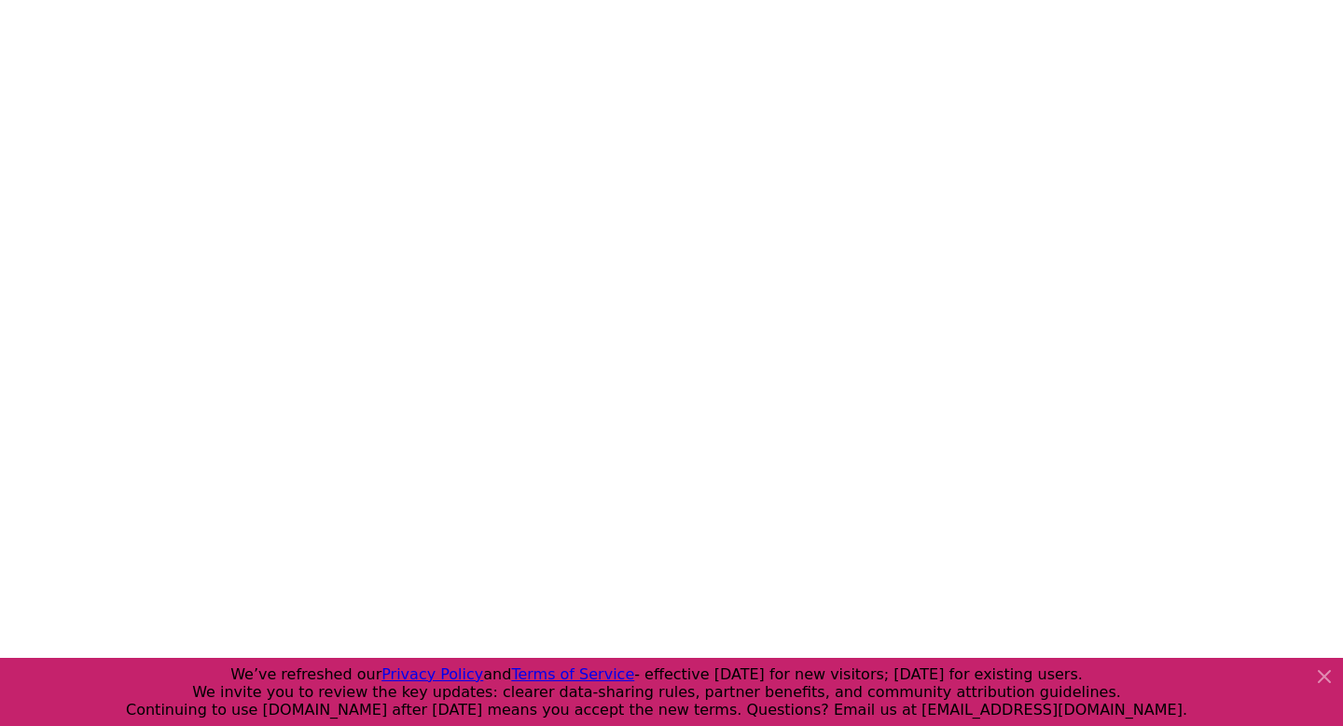
scroll to position [269, 0]
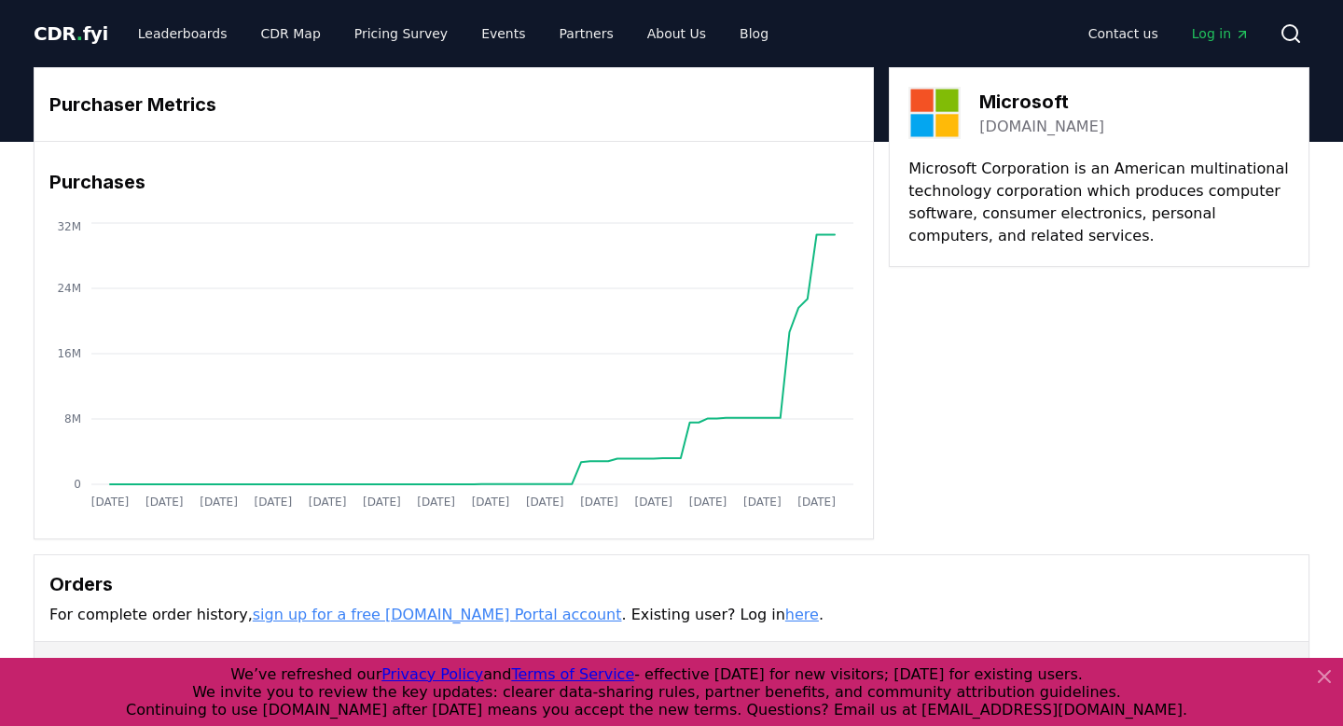
click at [427, 617] on link "sign up for a free [DOMAIN_NAME] Portal account" at bounding box center [437, 614] width 369 height 18
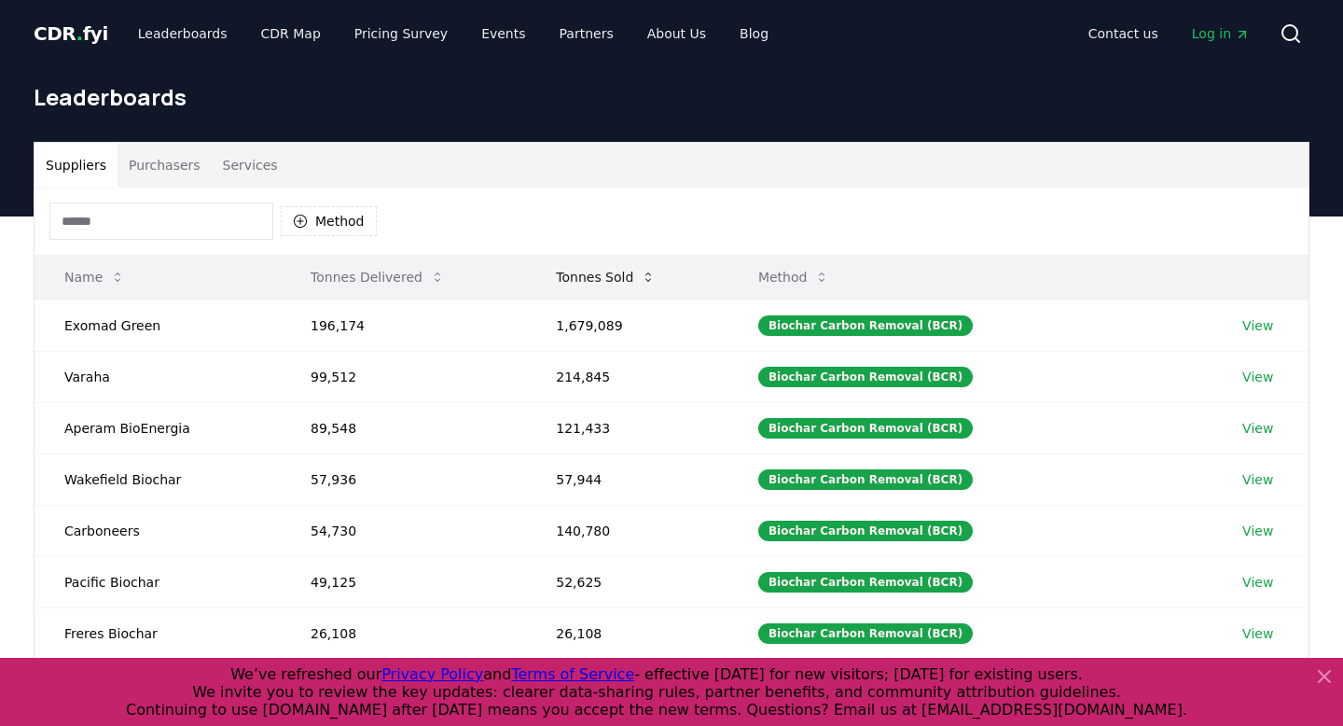
click at [643, 282] on button "Tonnes Sold" at bounding box center [606, 276] width 130 height 37
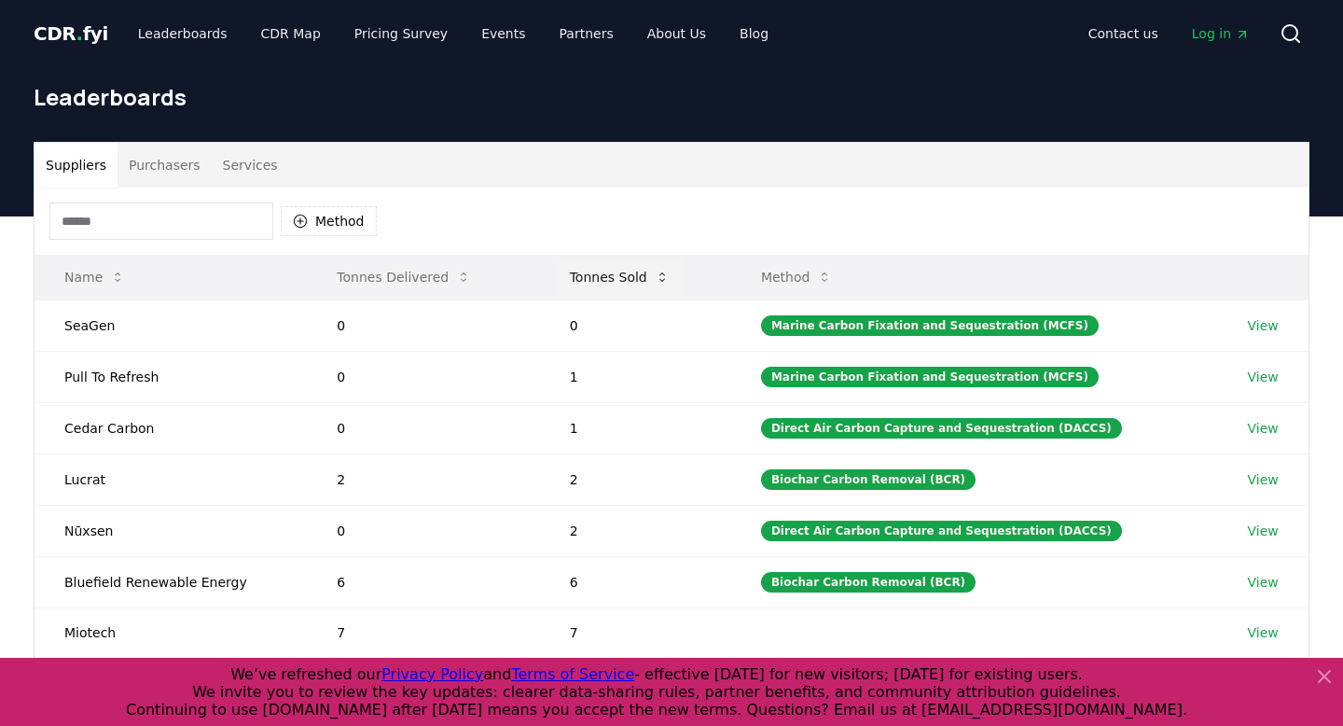
click at [643, 282] on button "Tonnes Sold" at bounding box center [620, 276] width 130 height 37
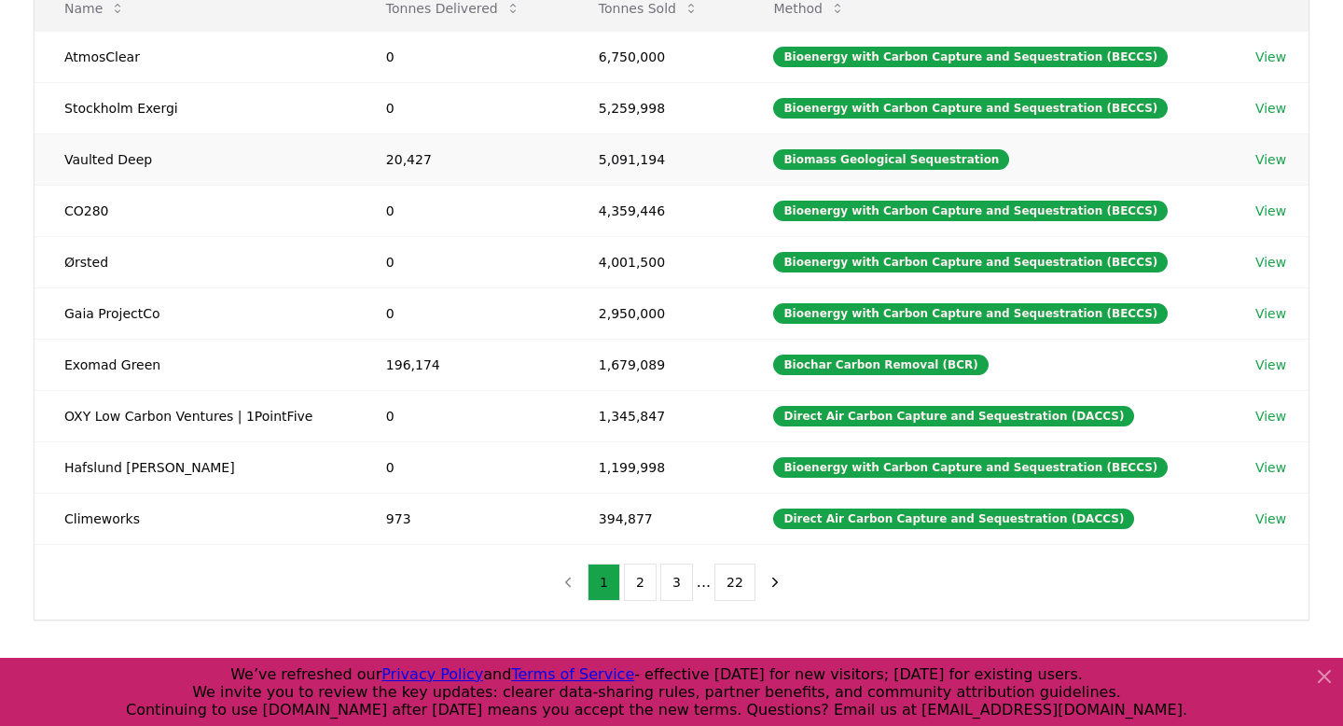
scroll to position [270, 0]
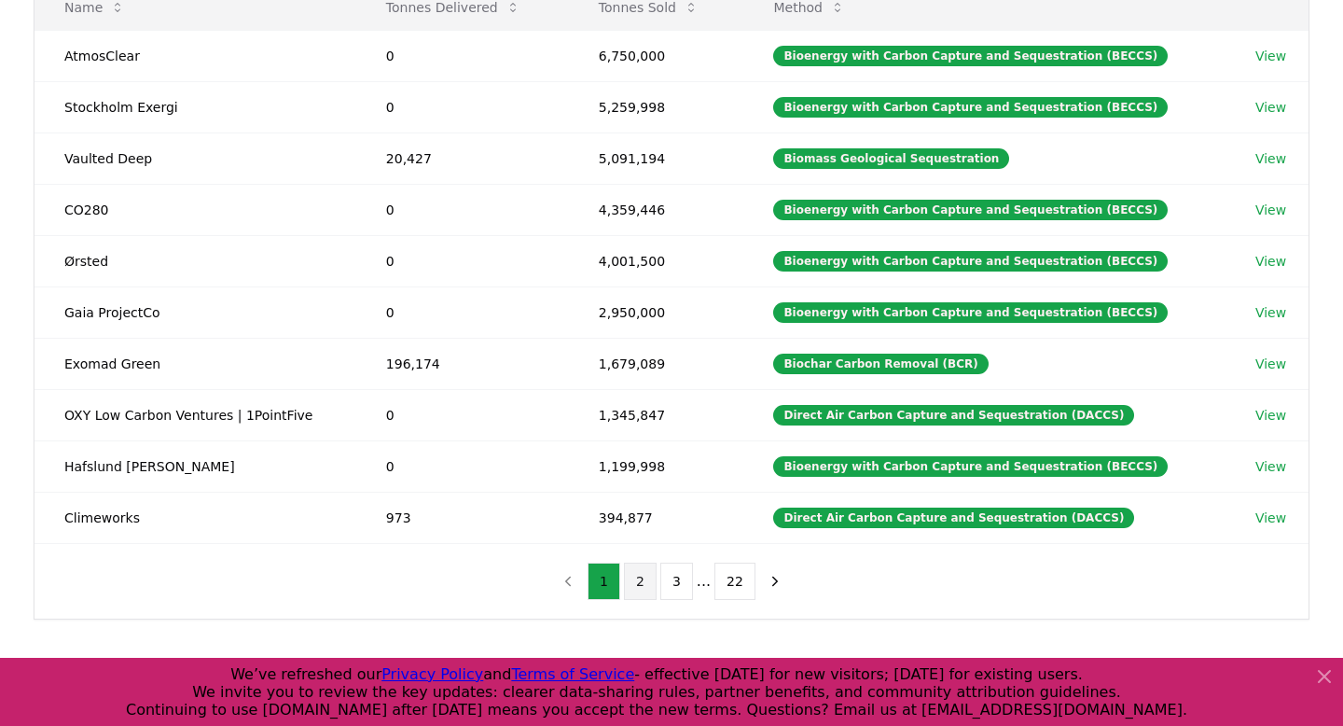
click at [651, 576] on button "2" at bounding box center [640, 581] width 33 height 37
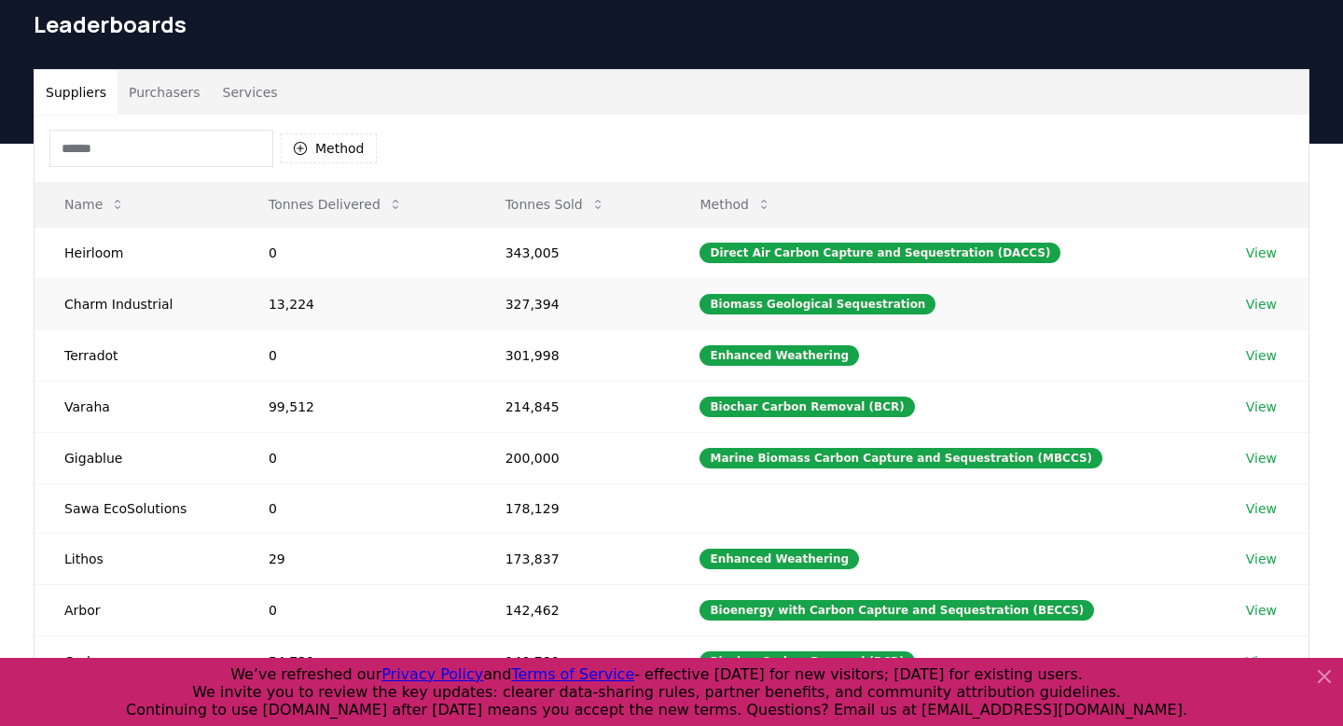
scroll to position [64, 0]
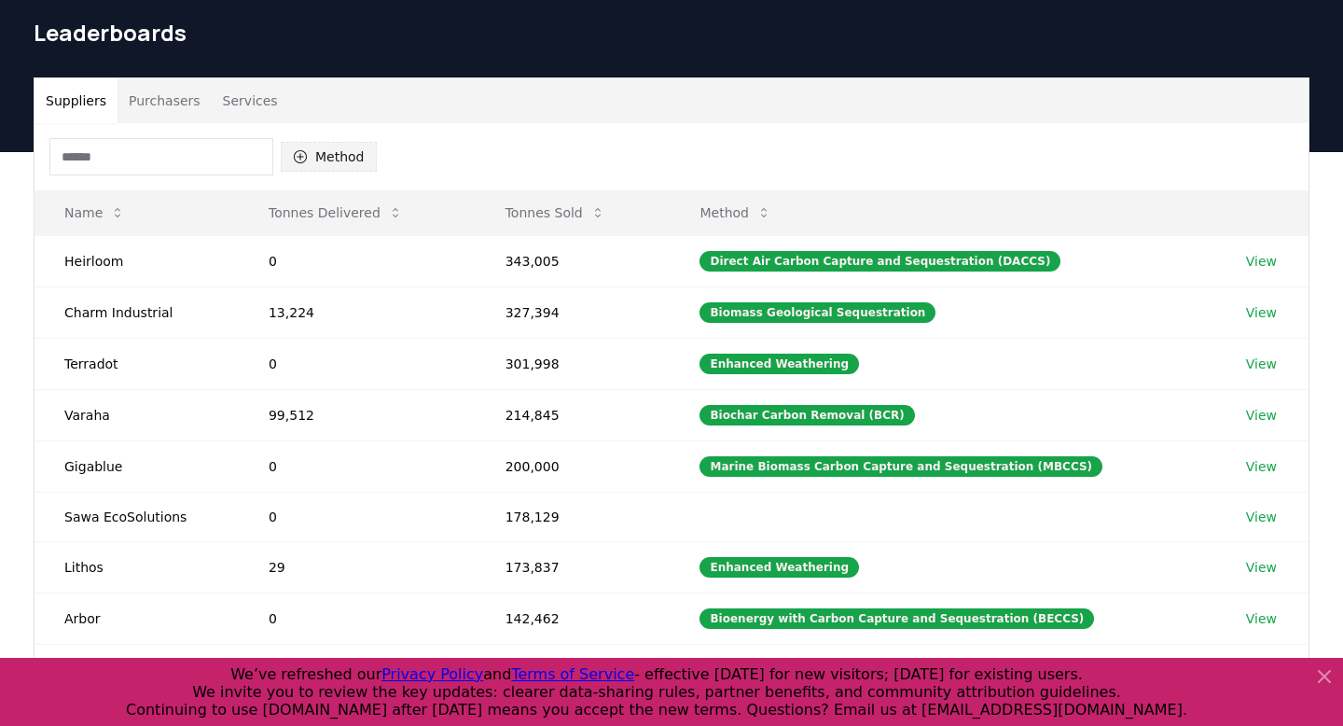
click at [340, 148] on button "Method" at bounding box center [329, 157] width 96 height 30
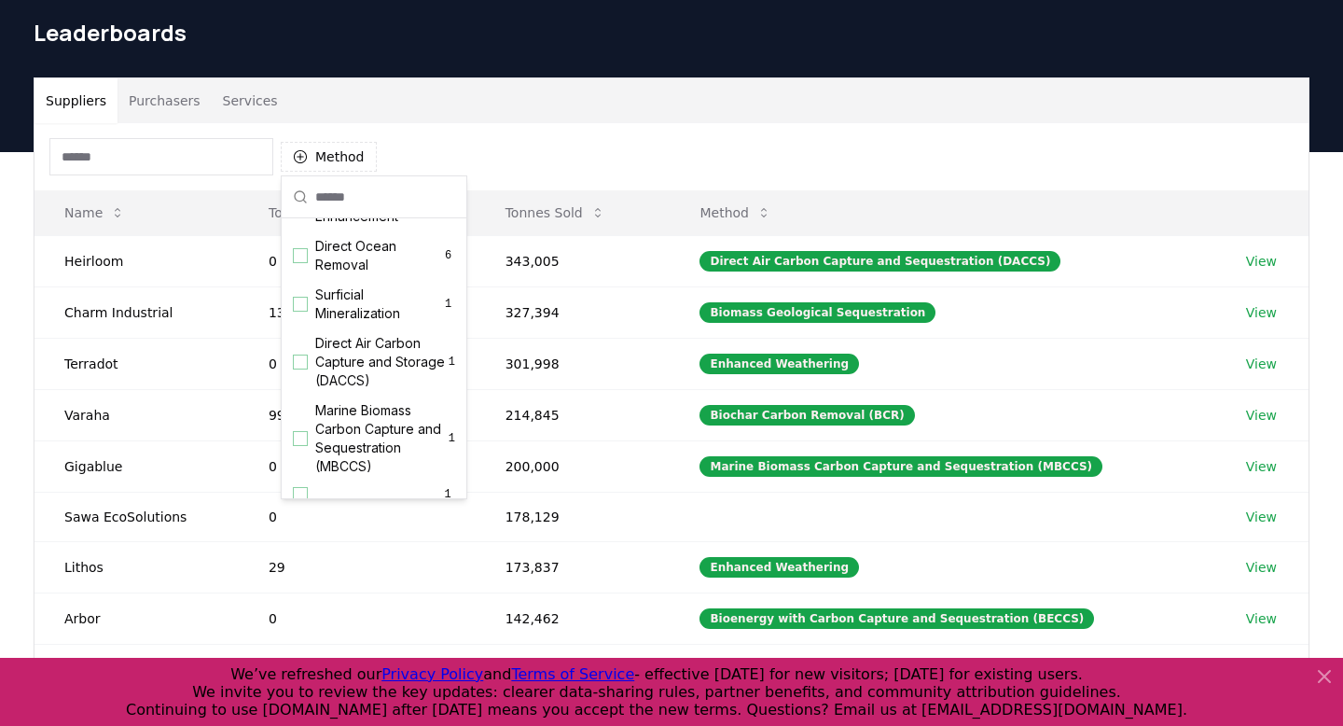
scroll to position [582, 0]
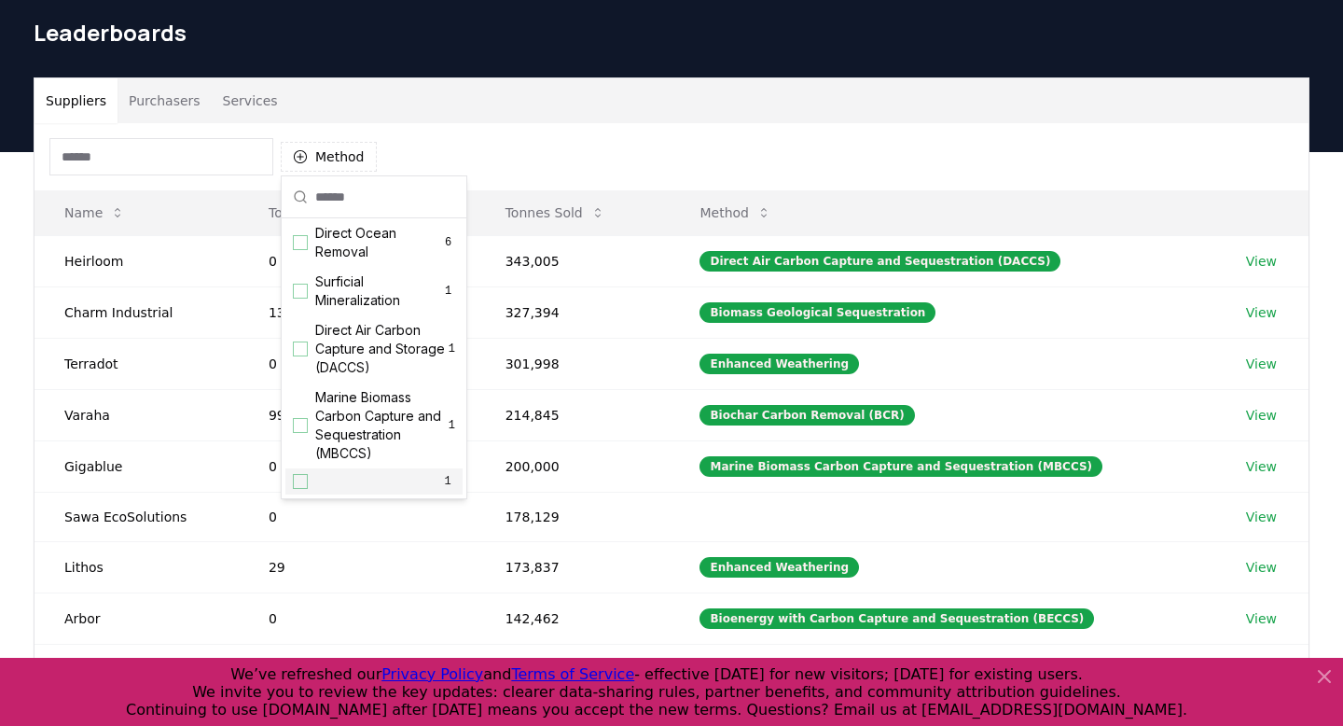
click at [305, 479] on div "Suggestions" at bounding box center [300, 481] width 15 height 15
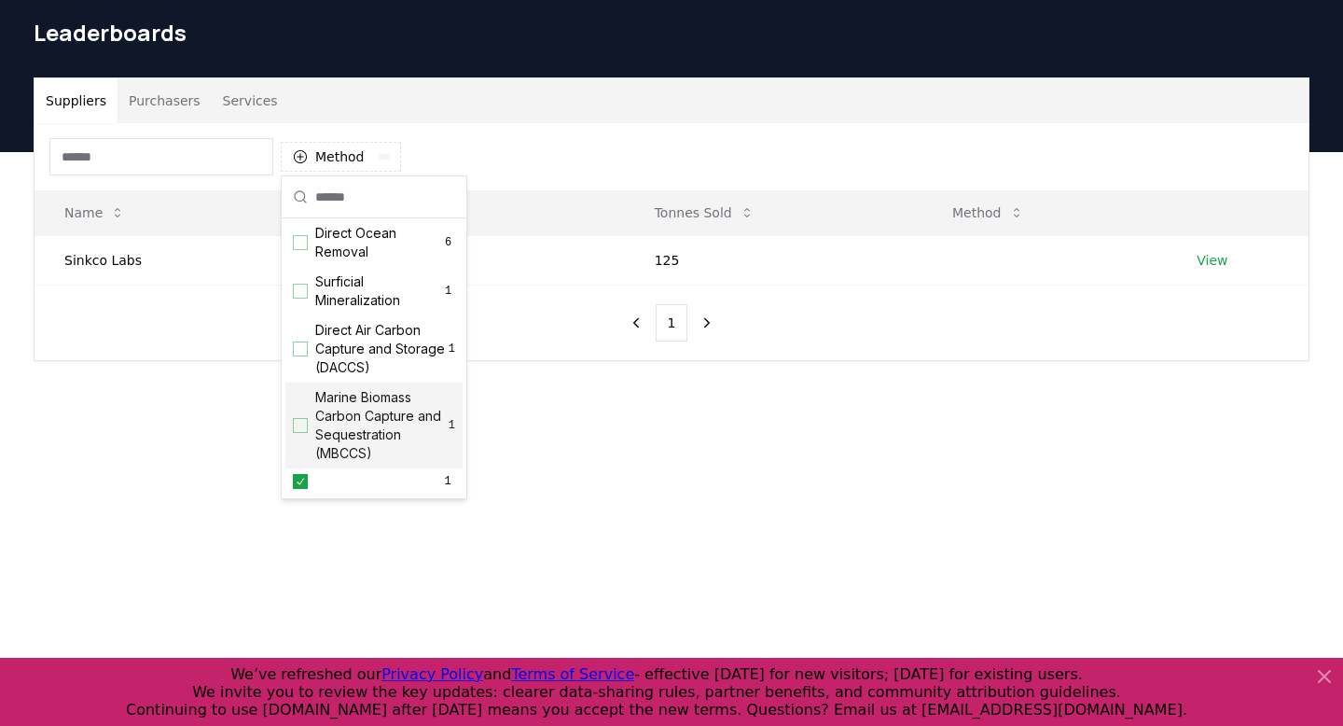
click at [492, 469] on main "Suppliers Purchasers Services Method 1 Name Tonnes Delivered Tonnes Sold Method…" at bounding box center [671, 515] width 1343 height 726
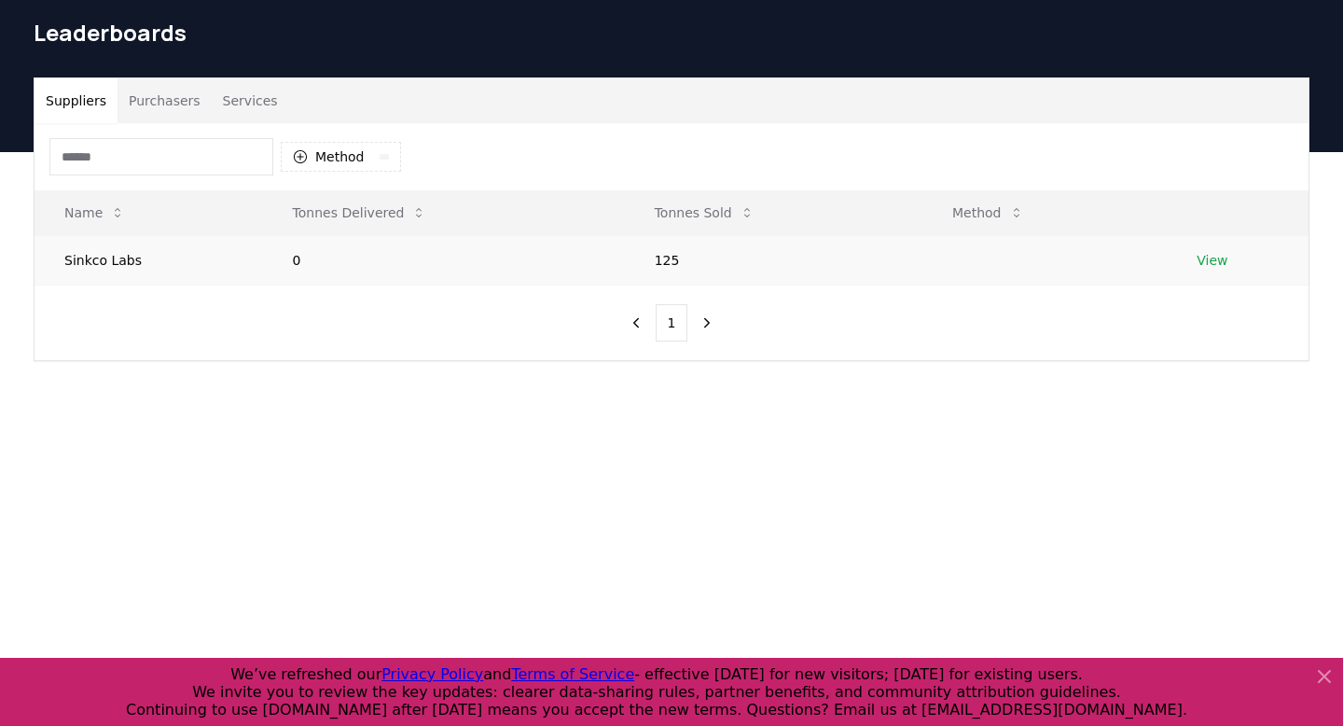
click at [1211, 253] on link "View" at bounding box center [1212, 260] width 31 height 19
click at [1212, 258] on link "View" at bounding box center [1212, 260] width 31 height 19
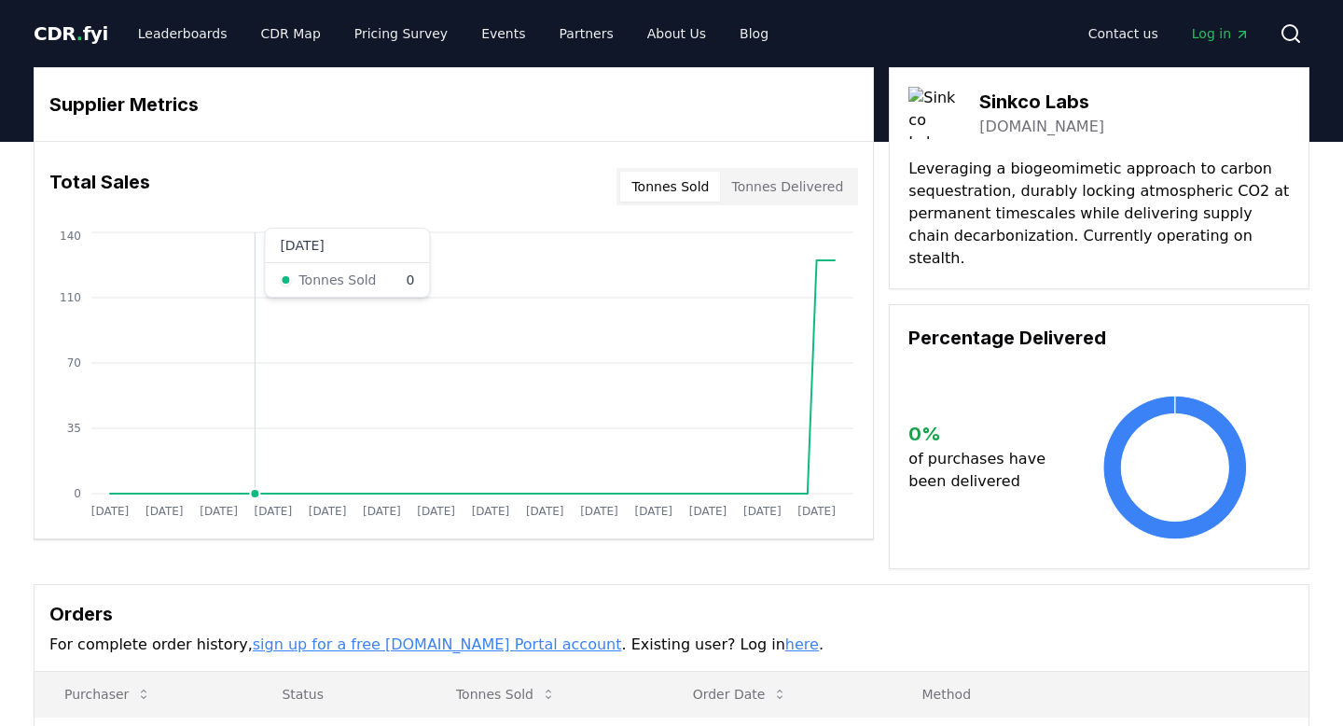
scroll to position [158, 0]
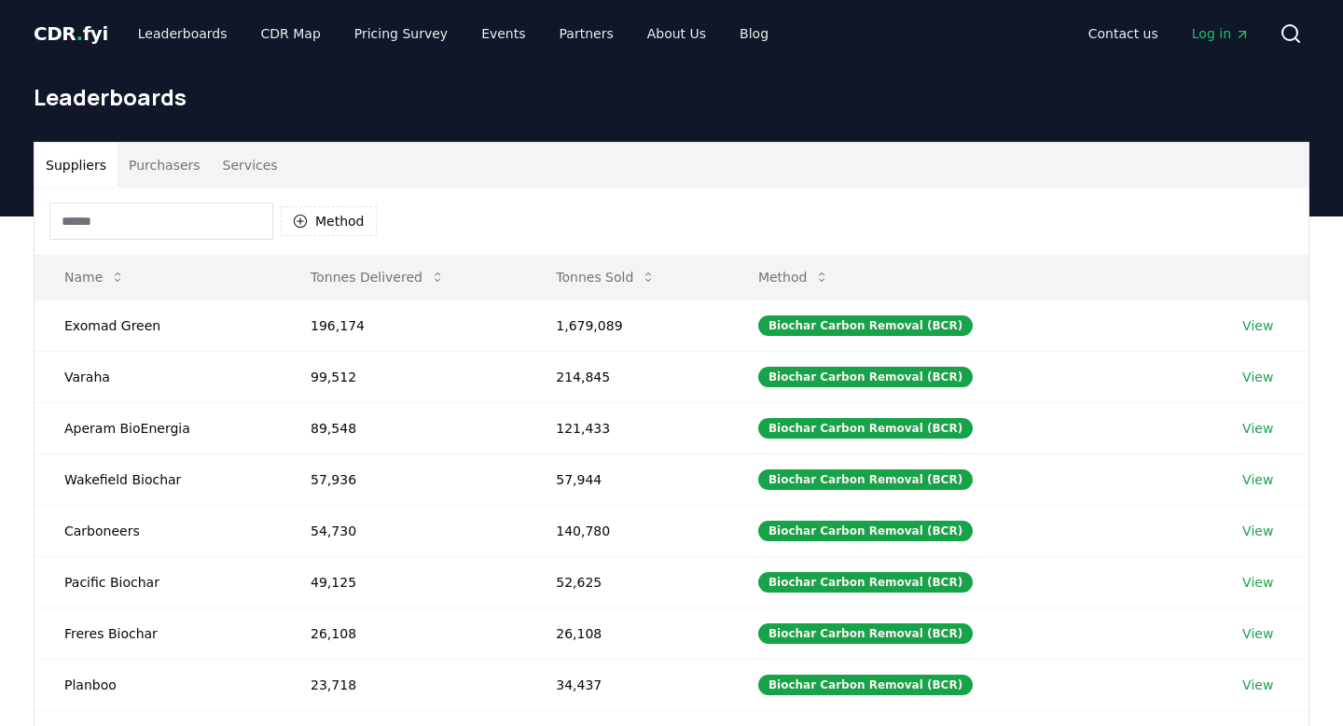
scroll to position [64, 0]
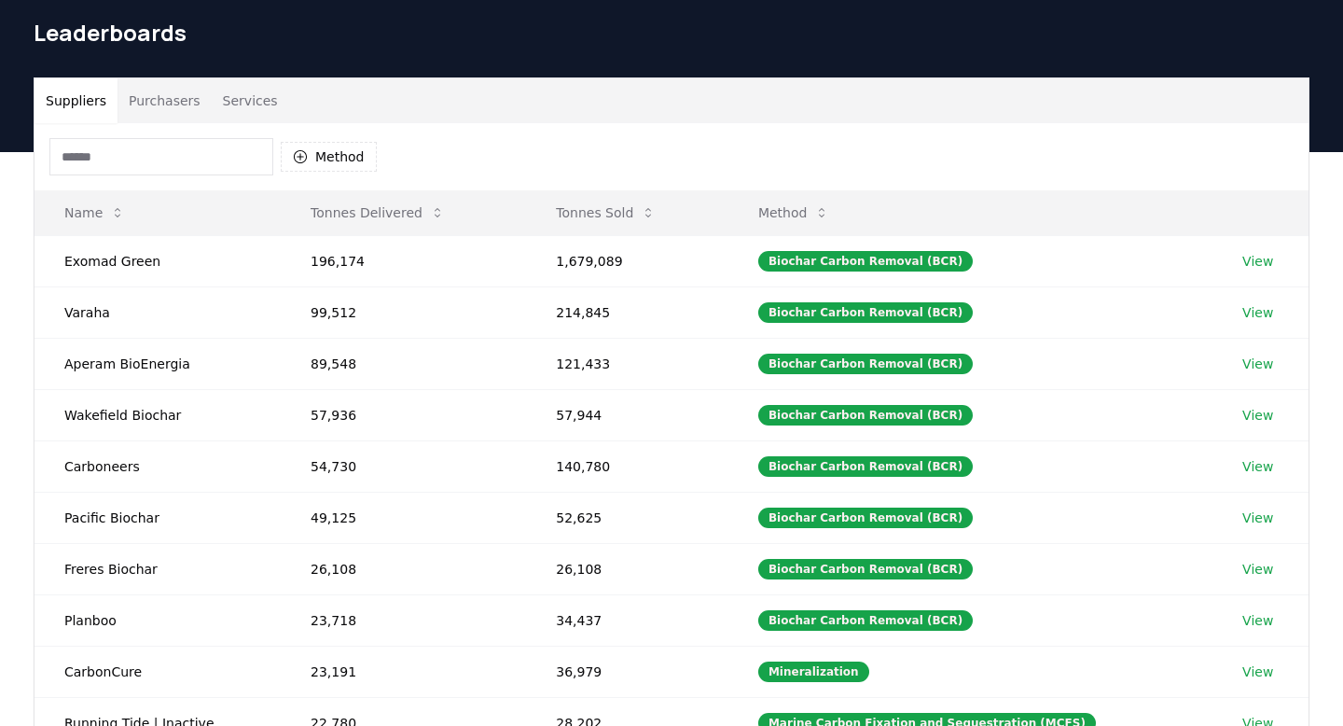
click at [159, 109] on button "Purchasers" at bounding box center [165, 100] width 94 height 45
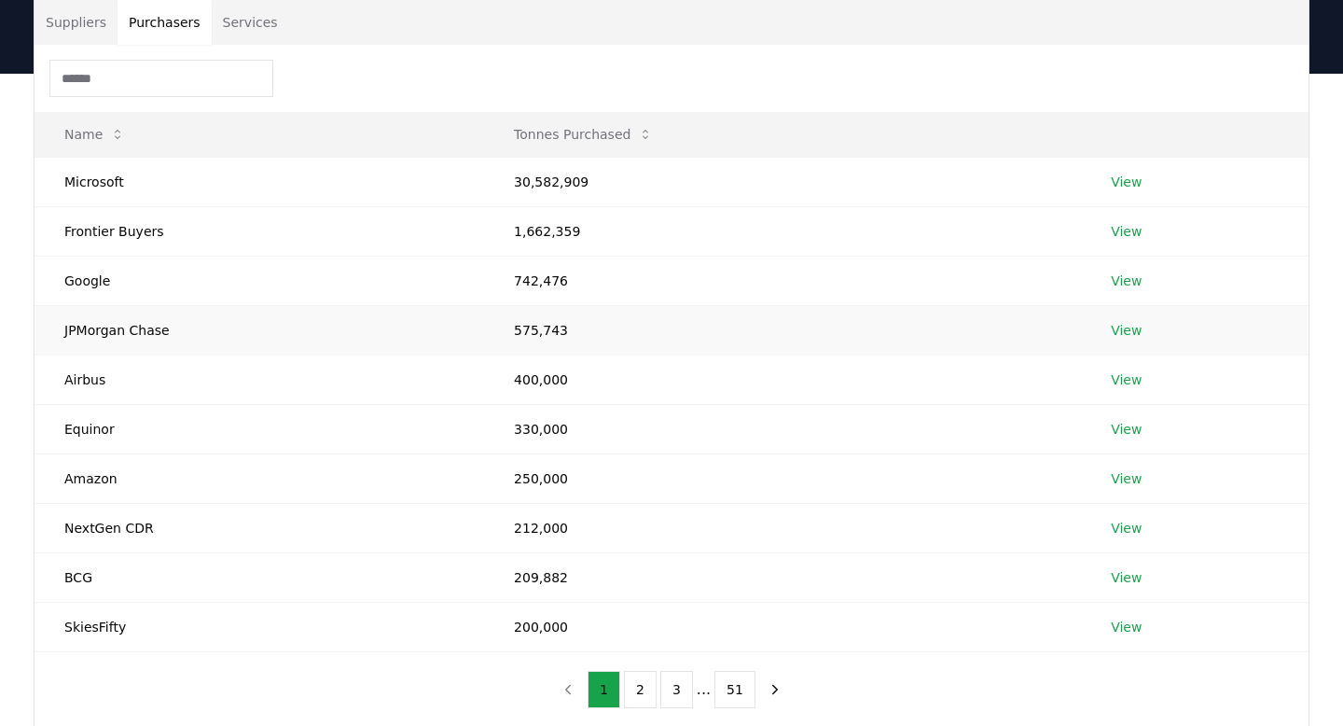
scroll to position [147, 0]
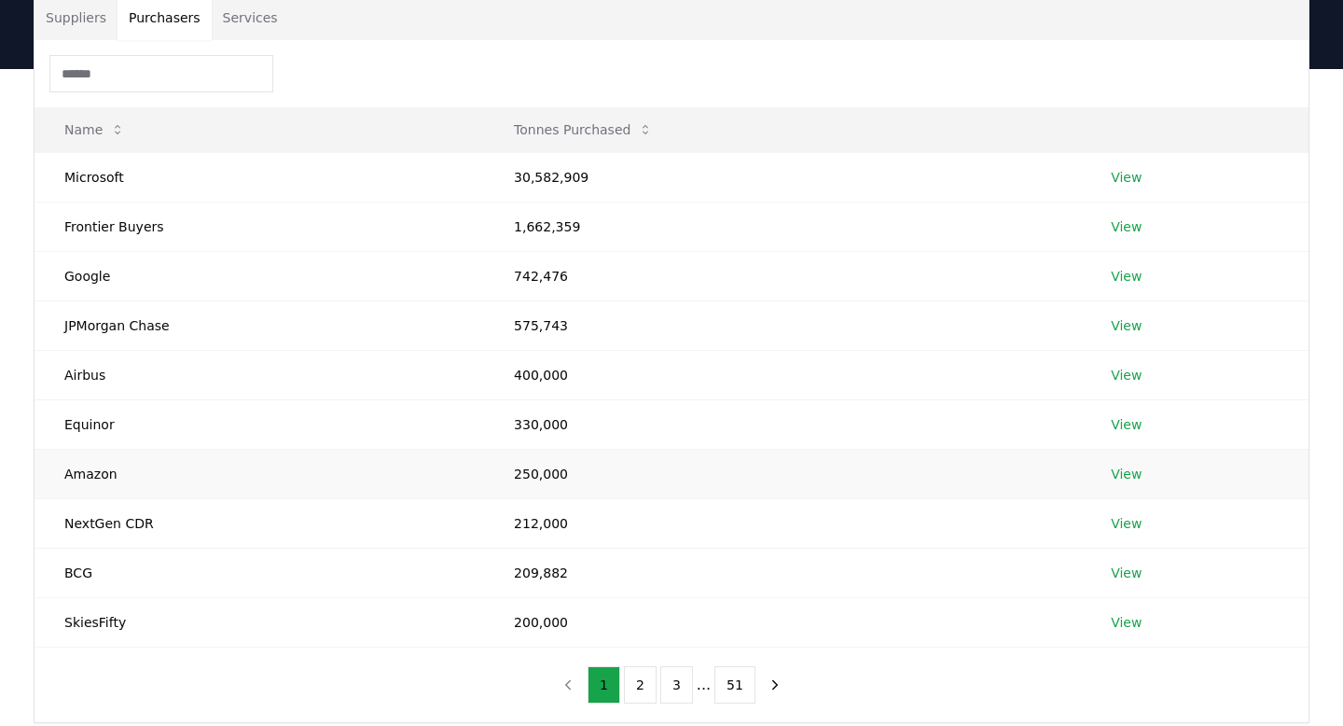
click at [1130, 478] on link "View" at bounding box center [1126, 474] width 31 height 19
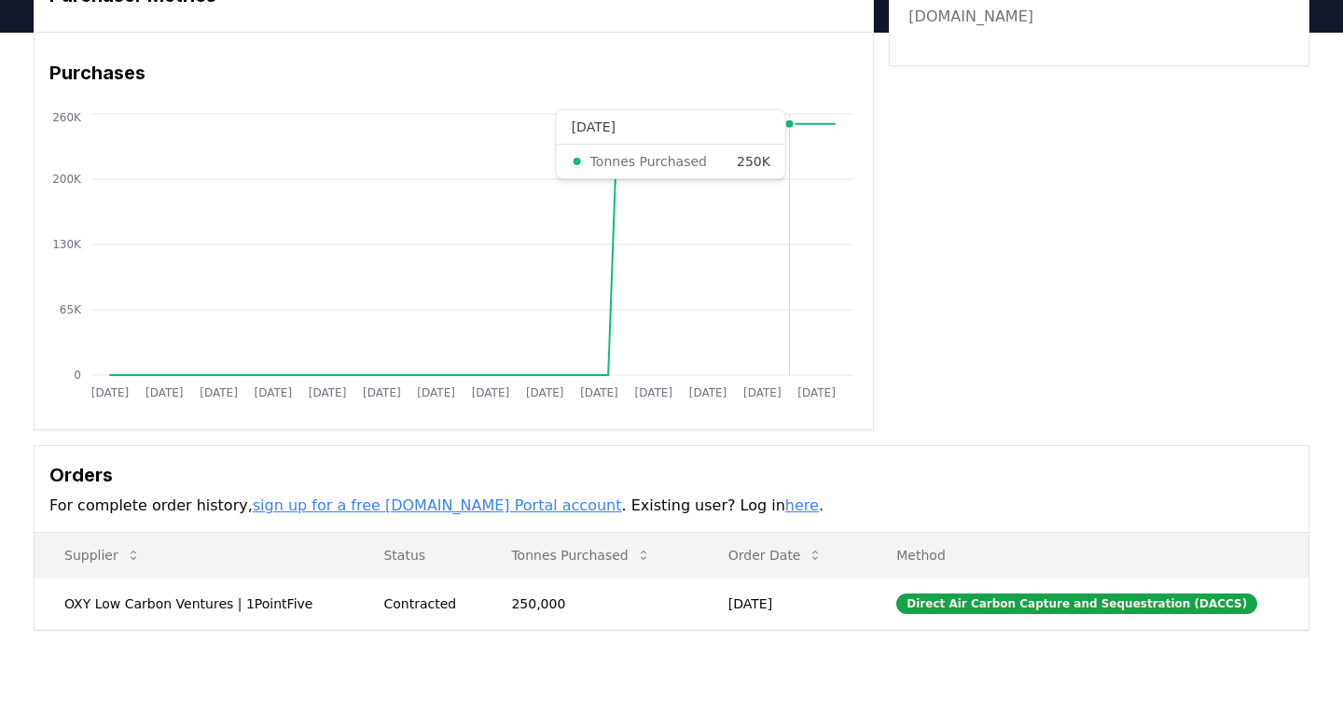
scroll to position [114, 0]
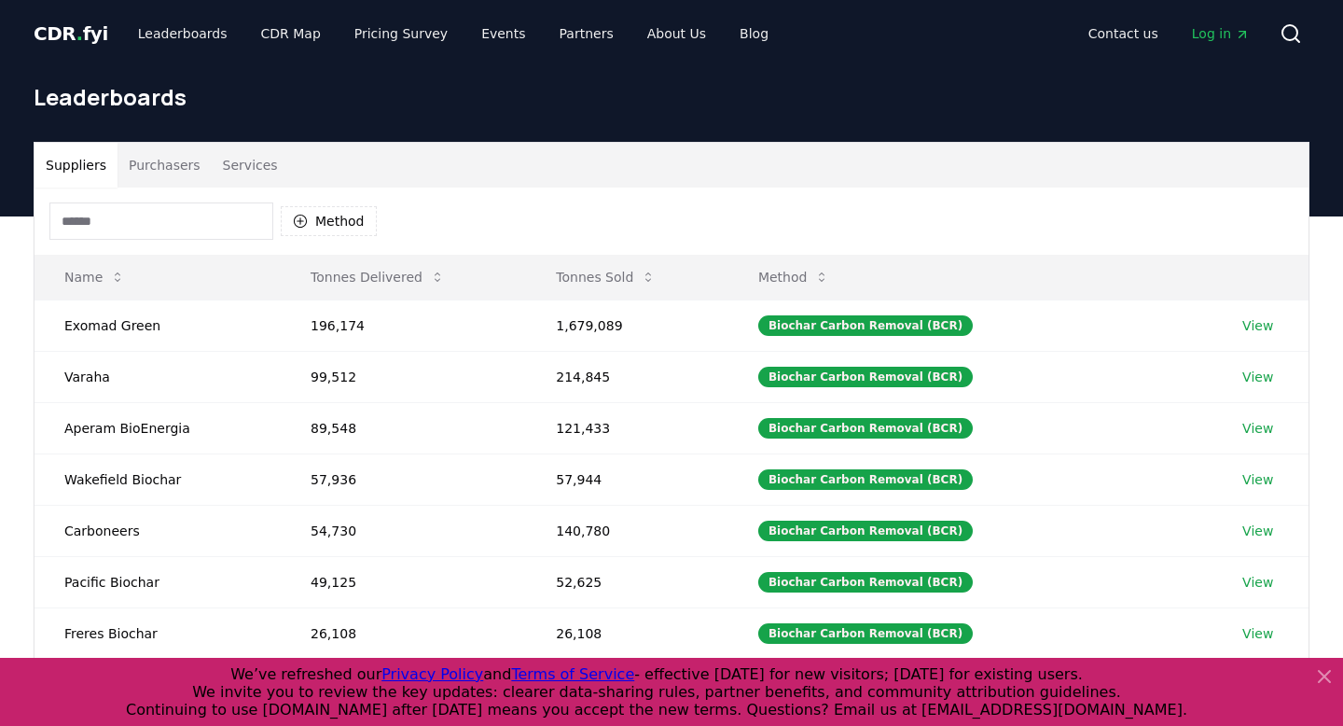
click at [163, 180] on button "Purchasers" at bounding box center [165, 165] width 94 height 45
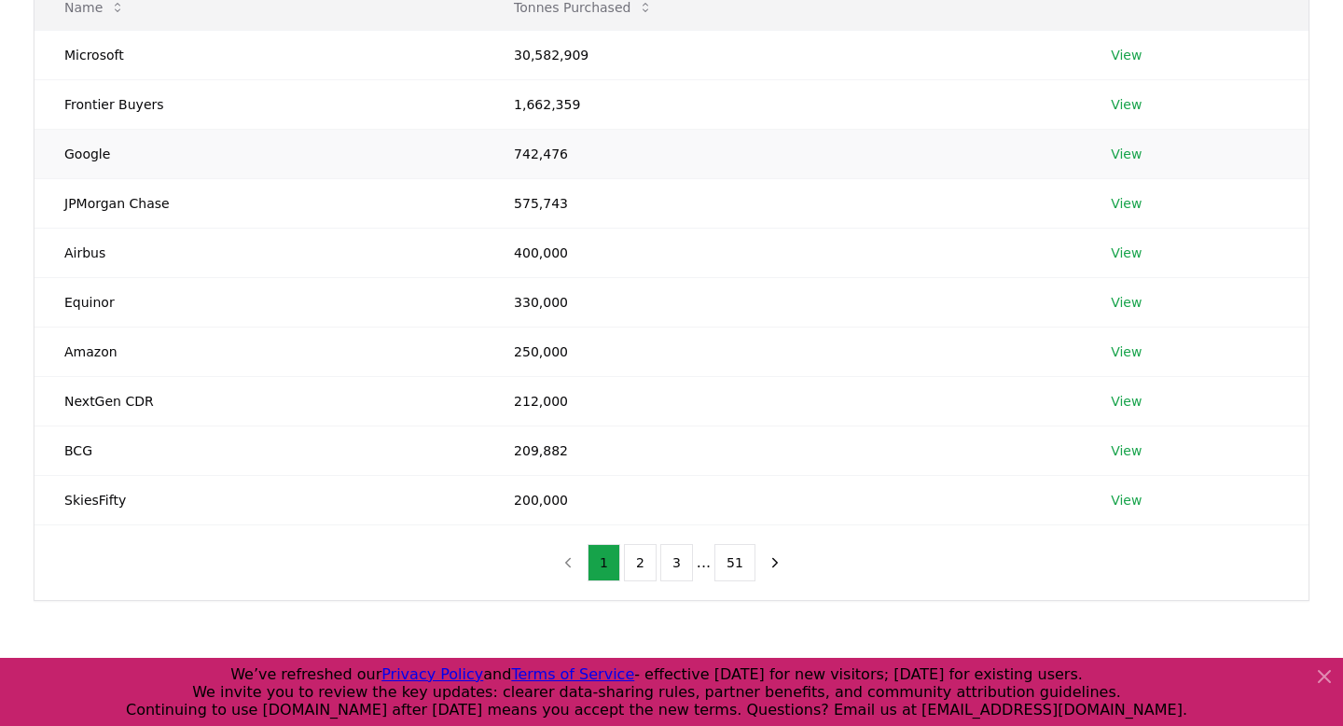
scroll to position [271, 0]
click at [1134, 501] on link "View" at bounding box center [1126, 499] width 31 height 19
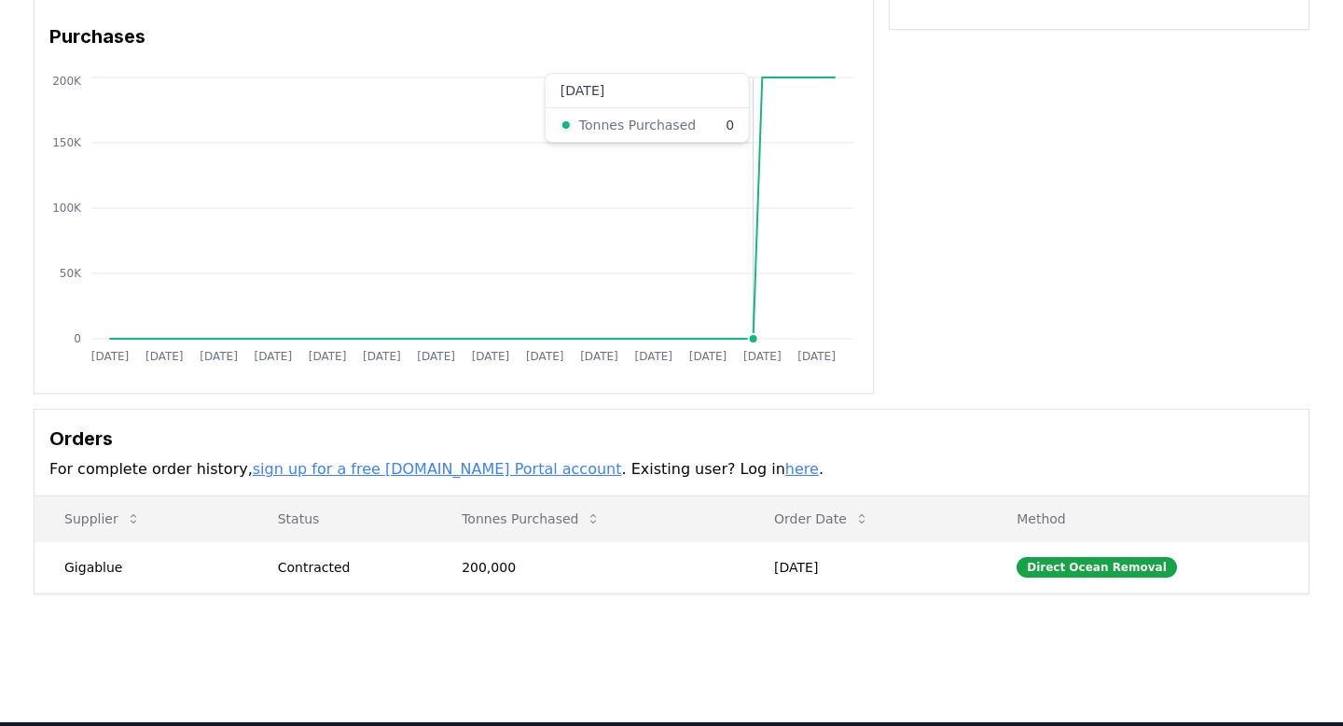
scroll to position [152, 0]
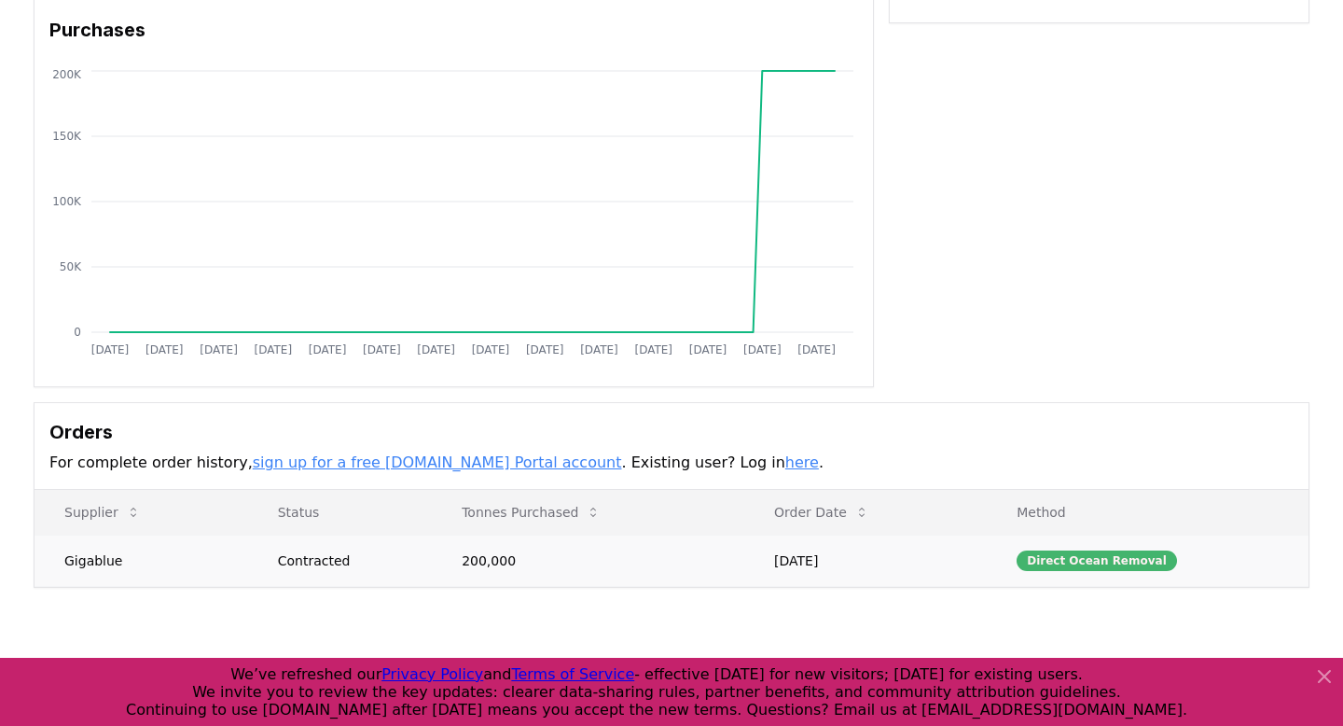
click at [1134, 557] on div "Direct Ocean Removal" at bounding box center [1097, 560] width 160 height 21
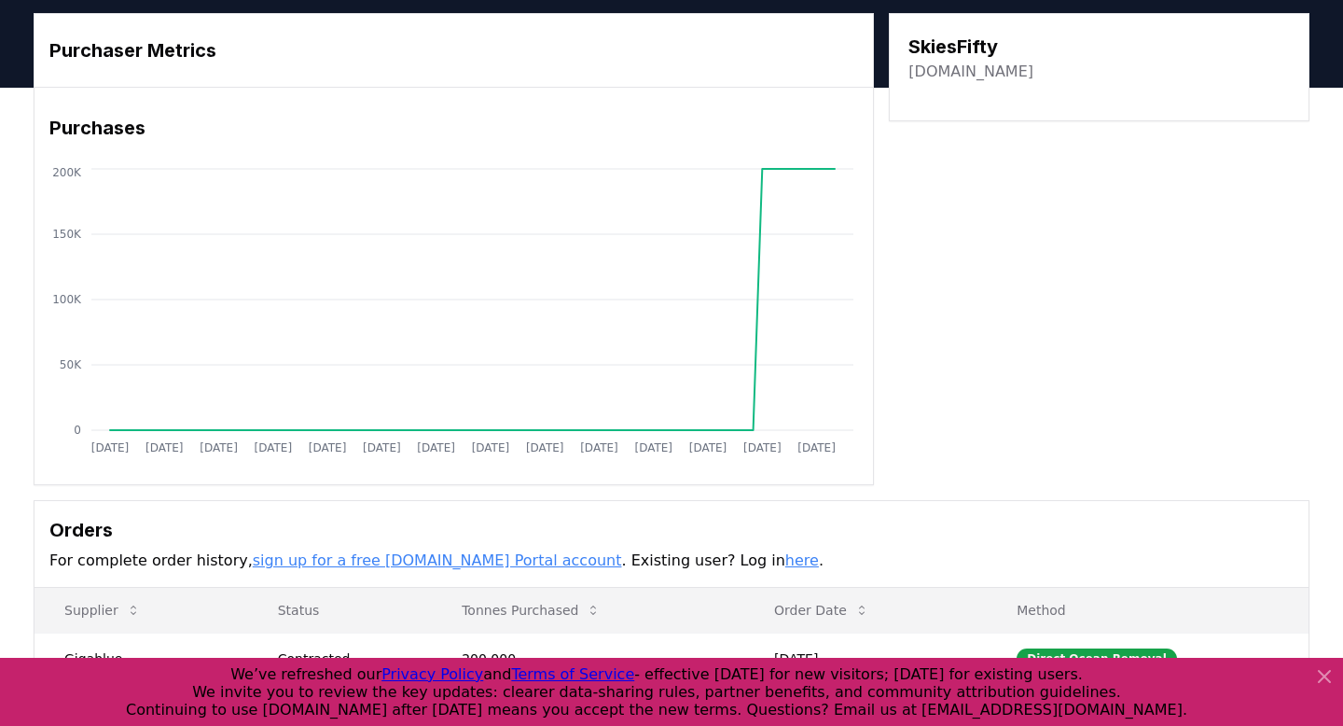
scroll to position [0, 0]
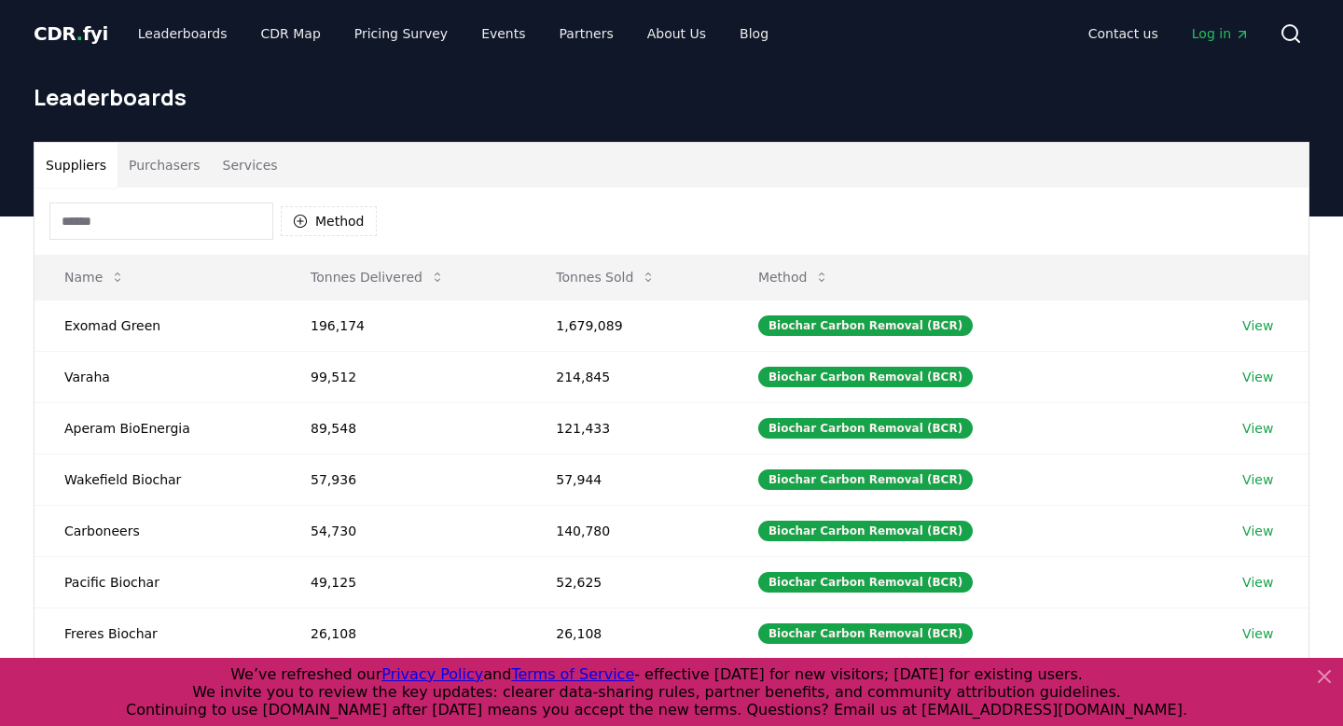
click at [174, 157] on button "Purchasers" at bounding box center [165, 165] width 94 height 45
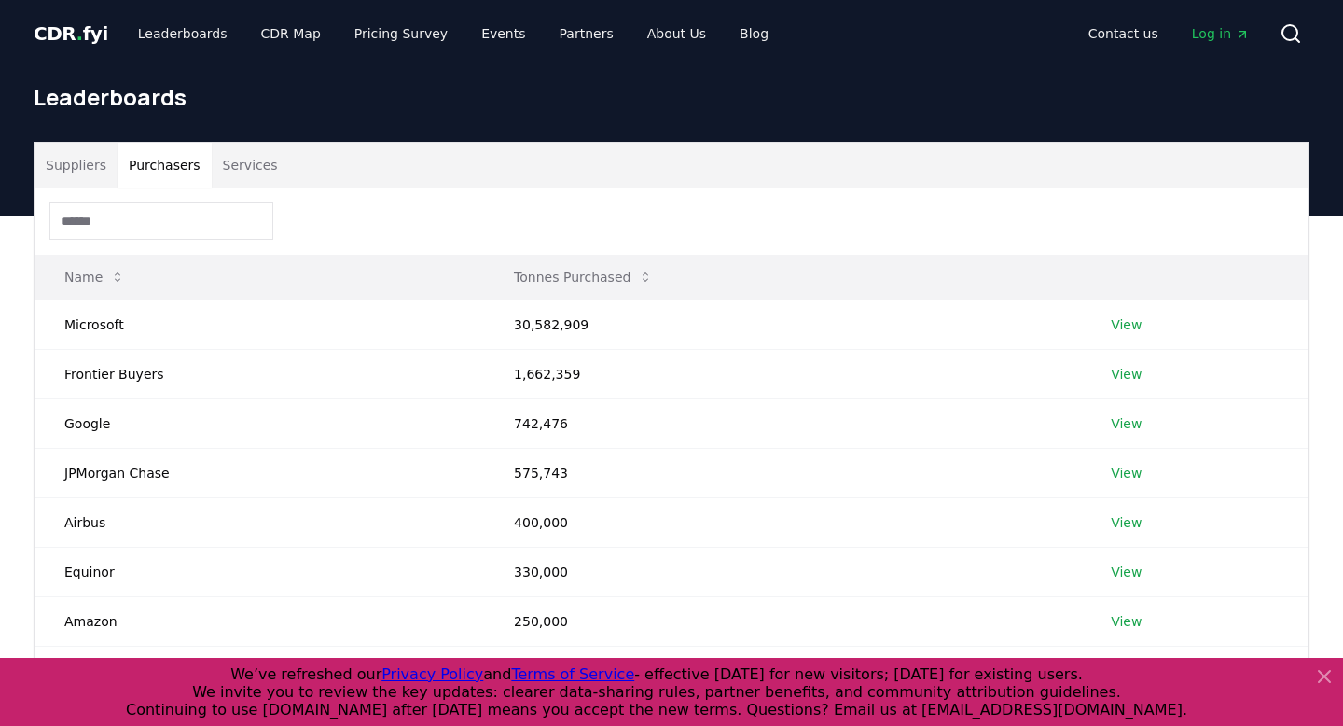
scroll to position [49, 0]
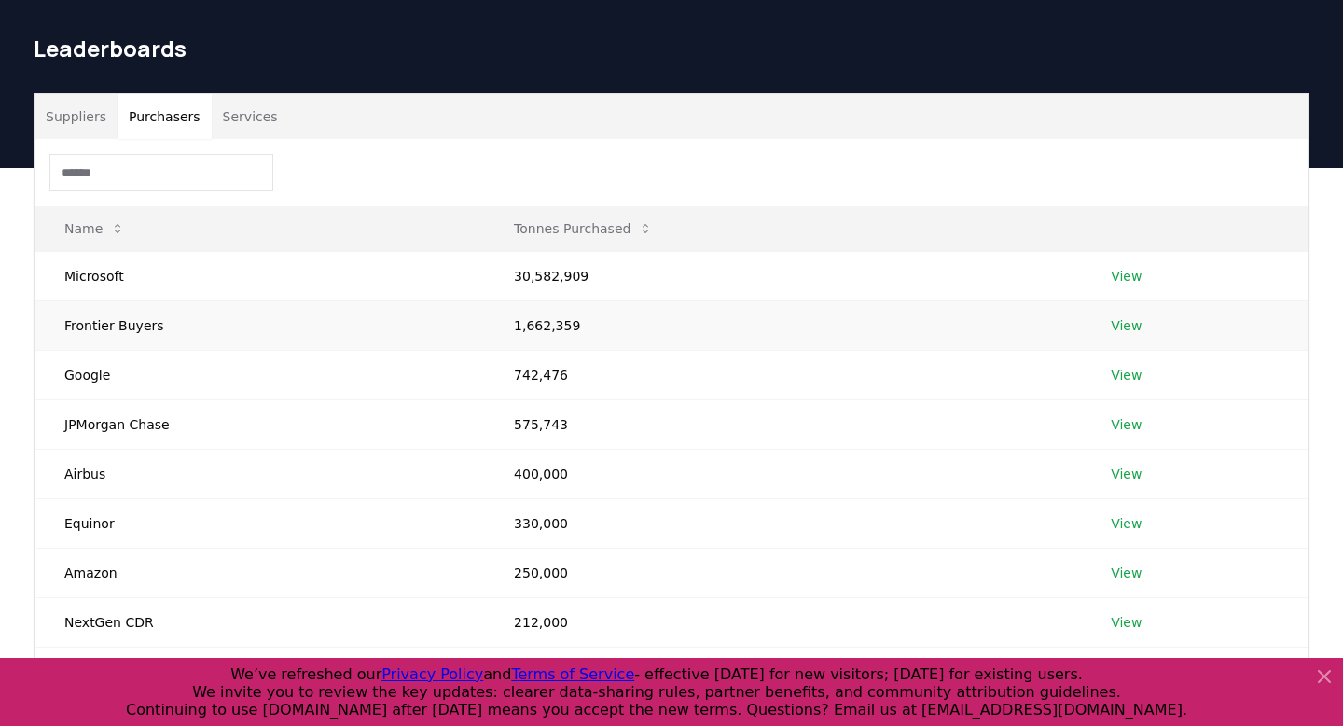
click at [1126, 327] on link "View" at bounding box center [1126, 325] width 31 height 19
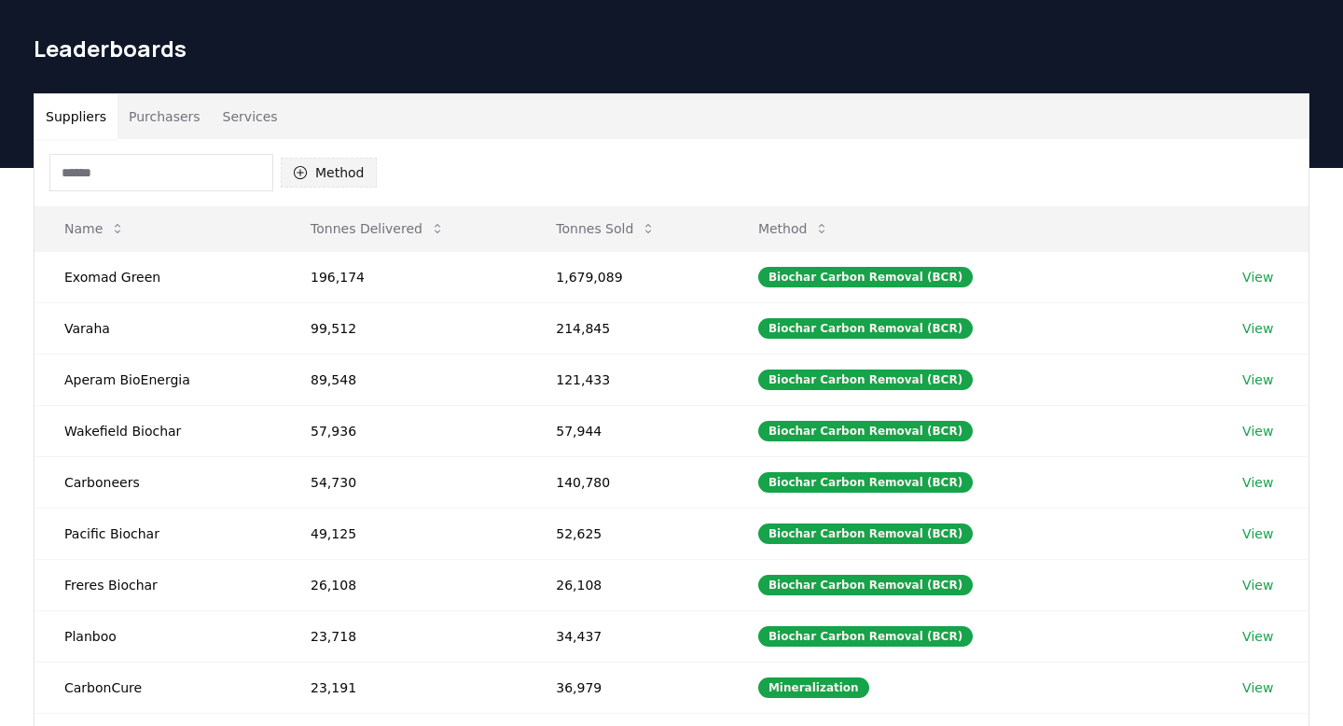
scroll to position [49, 0]
click at [319, 178] on button "Method" at bounding box center [329, 173] width 96 height 30
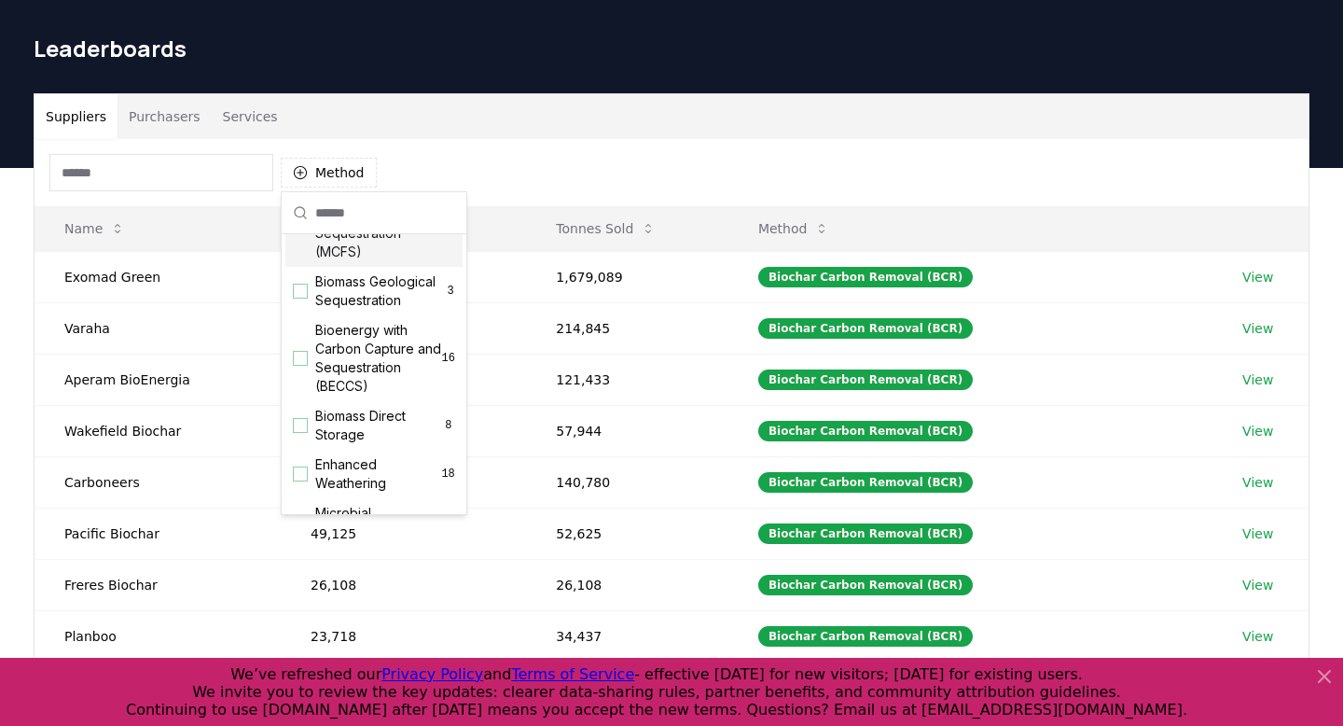
scroll to position [126, 0]
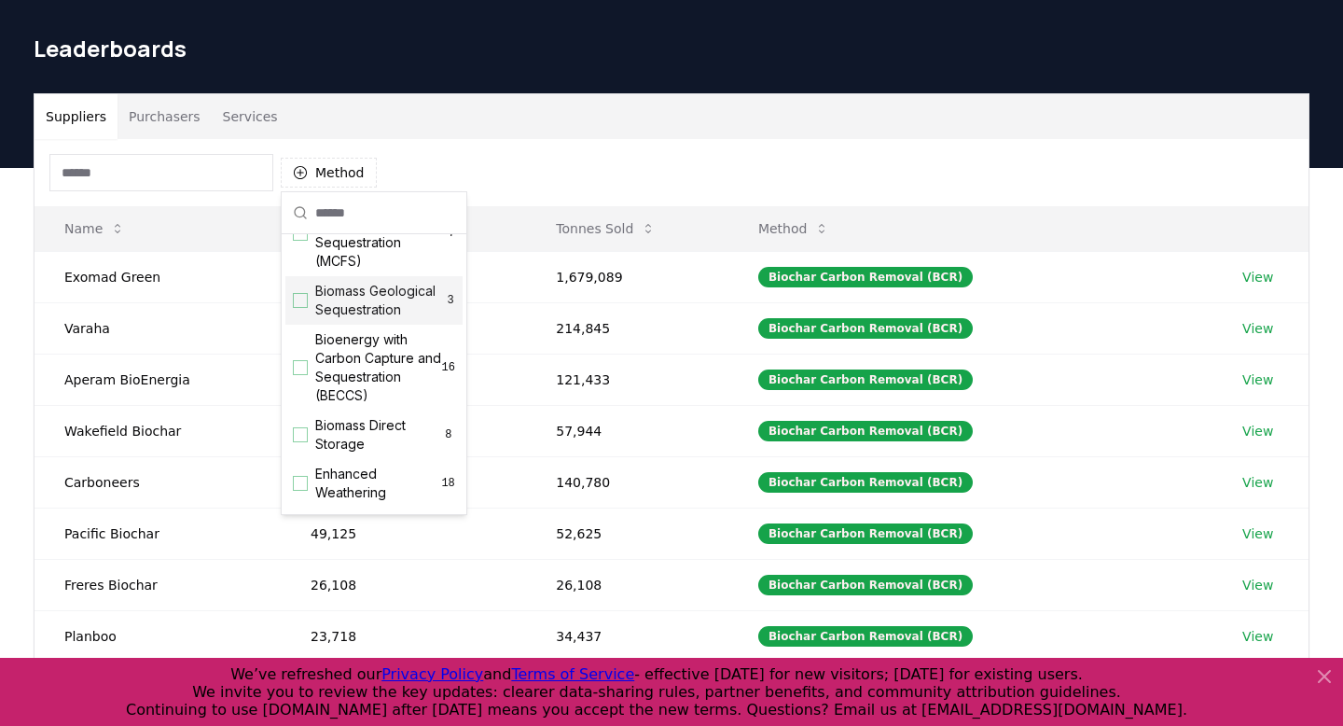
click at [304, 301] on div "Suggestions" at bounding box center [300, 300] width 15 height 15
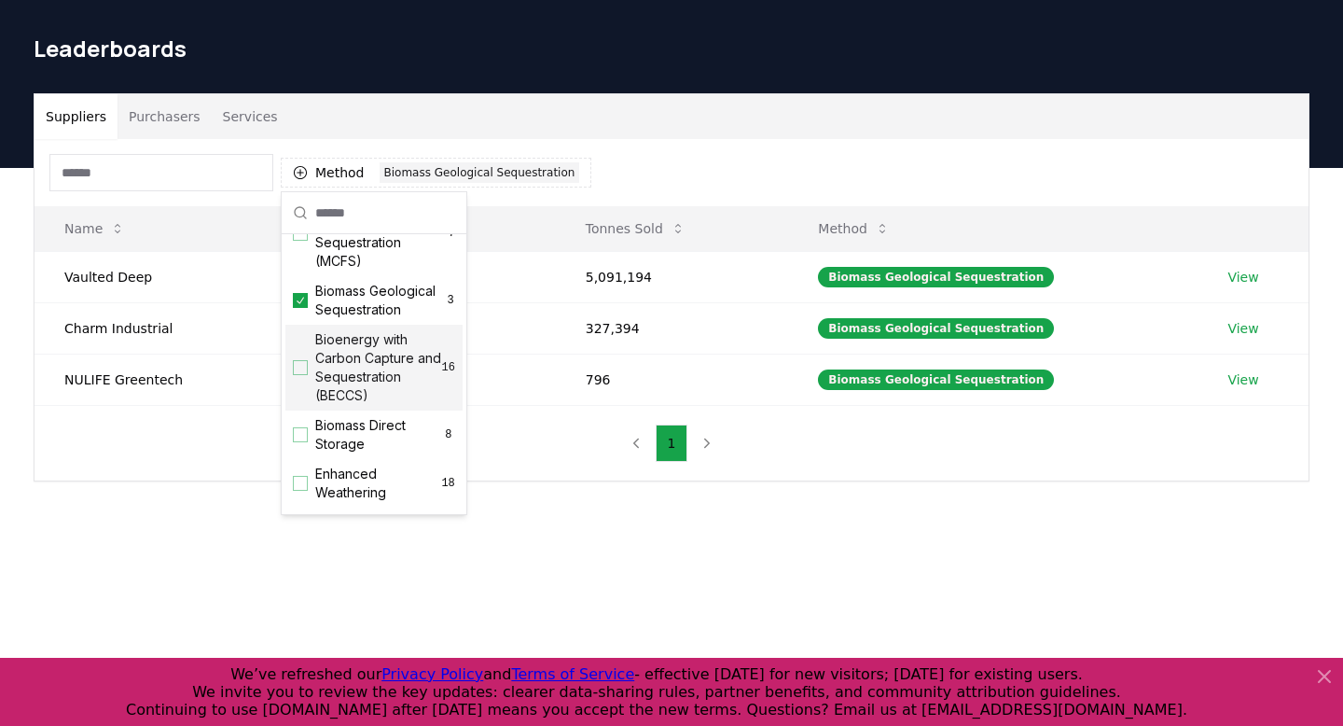
click at [518, 484] on div "Suppliers Purchasers Services Method 1 Biomass Geological Sequestration Name To…" at bounding box center [671, 362] width 1343 height 388
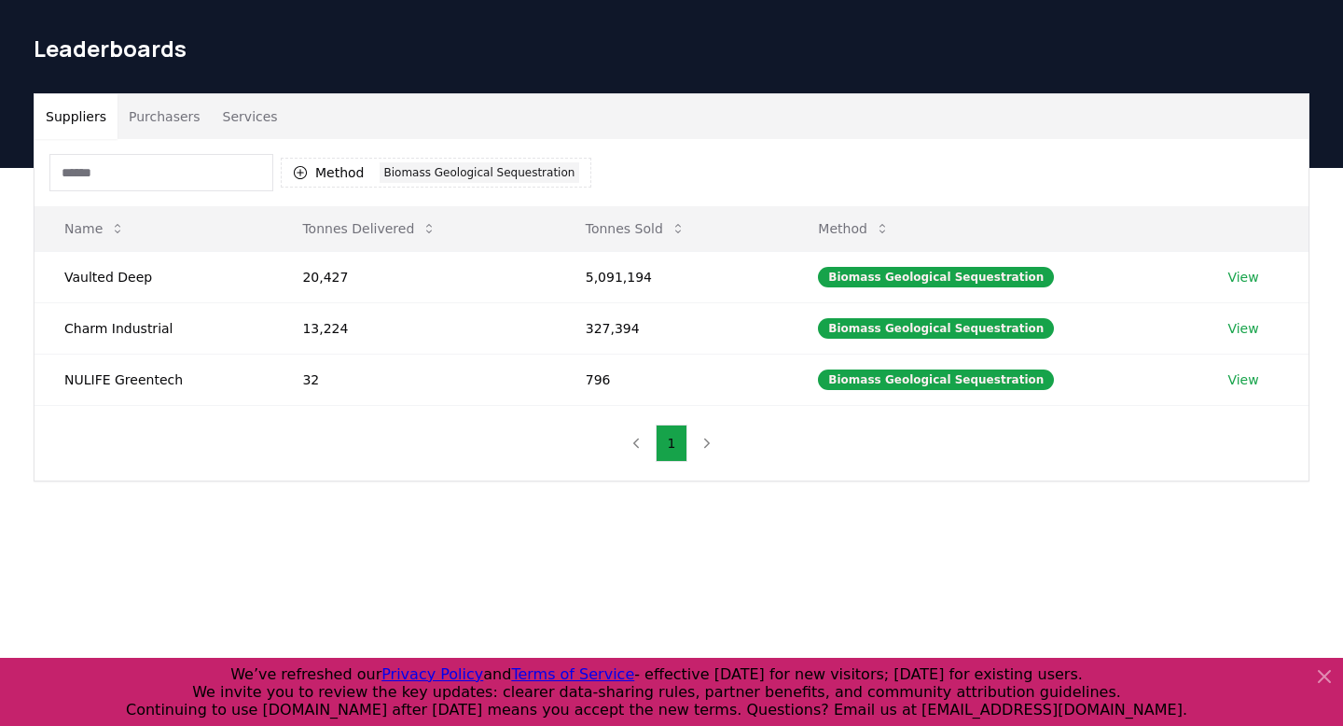
click at [172, 128] on button "Purchasers" at bounding box center [165, 116] width 94 height 45
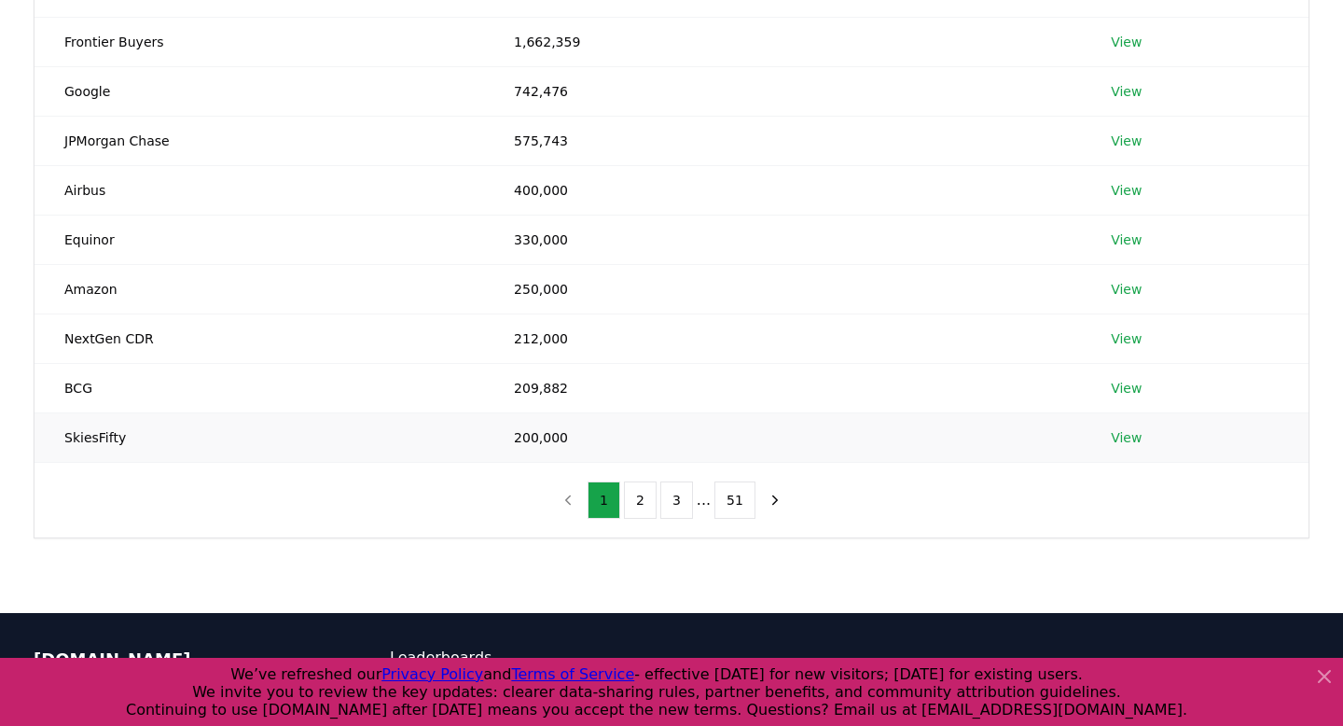
scroll to position [327, 0]
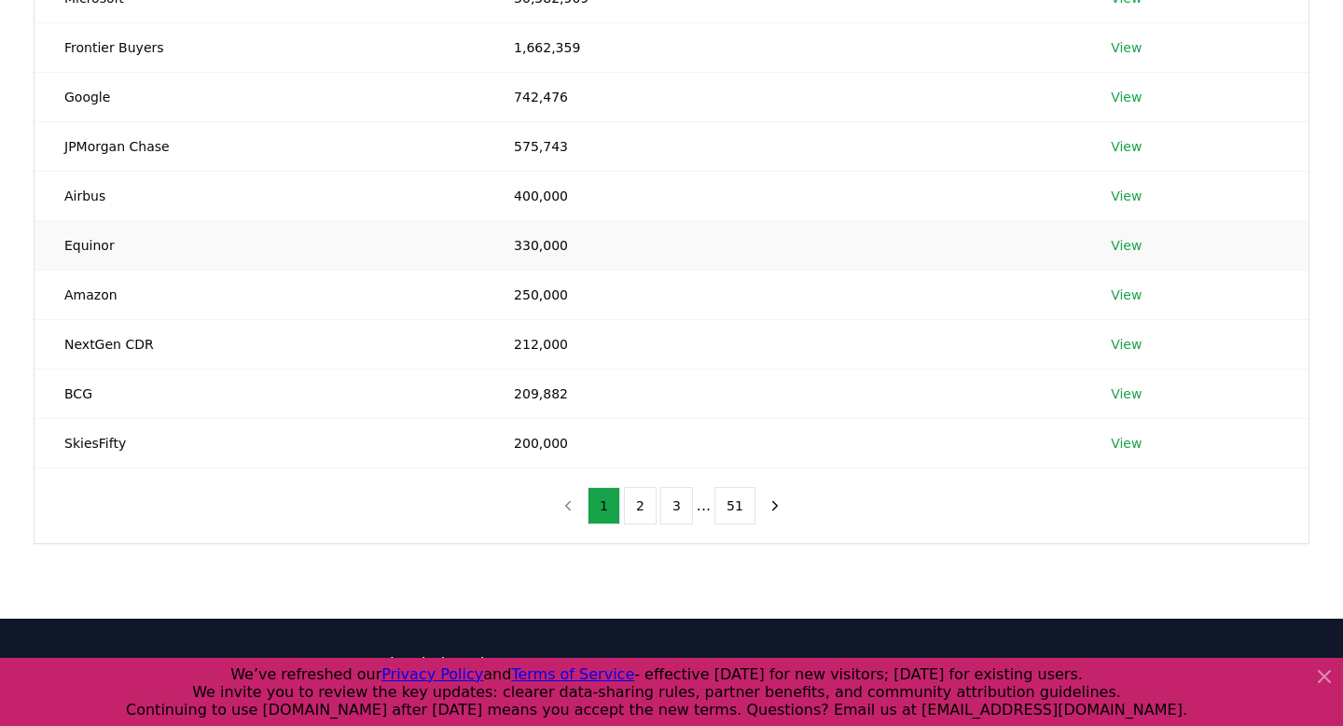
click at [1131, 248] on link "View" at bounding box center [1126, 245] width 31 height 19
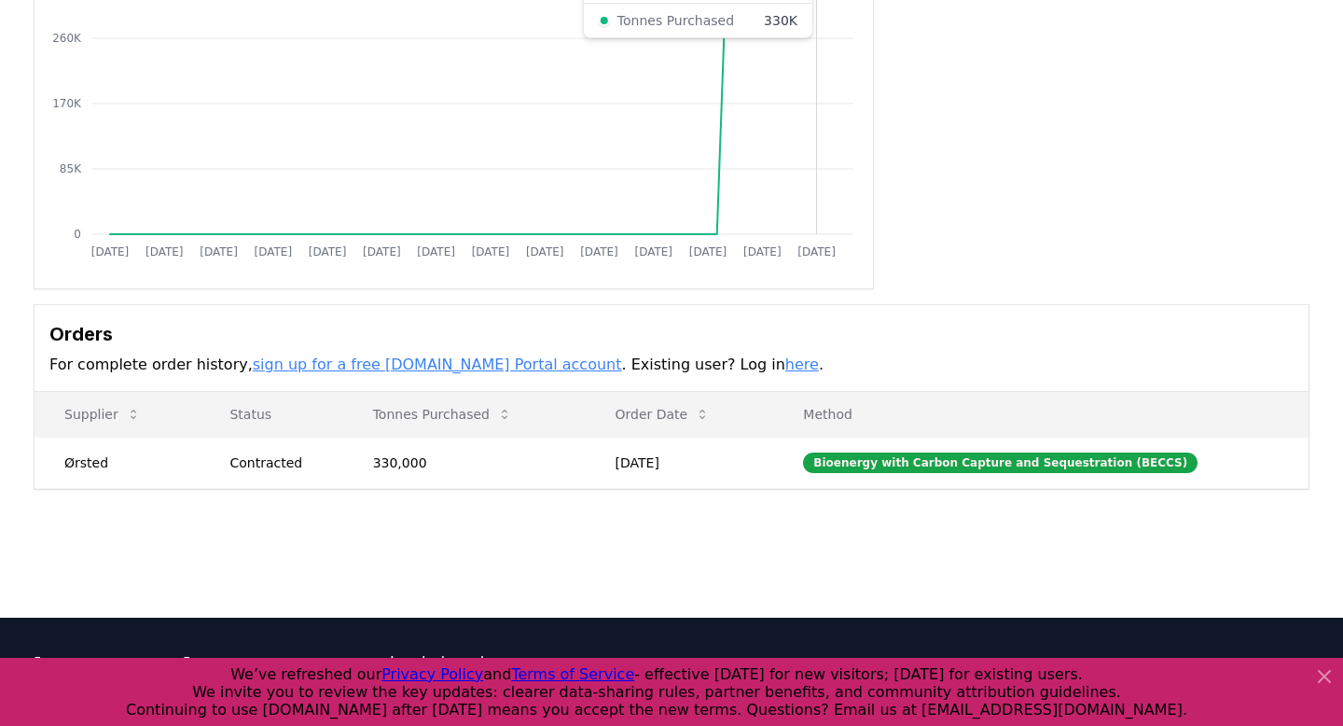
scroll to position [254, 0]
